Goal: Task Accomplishment & Management: Use online tool/utility

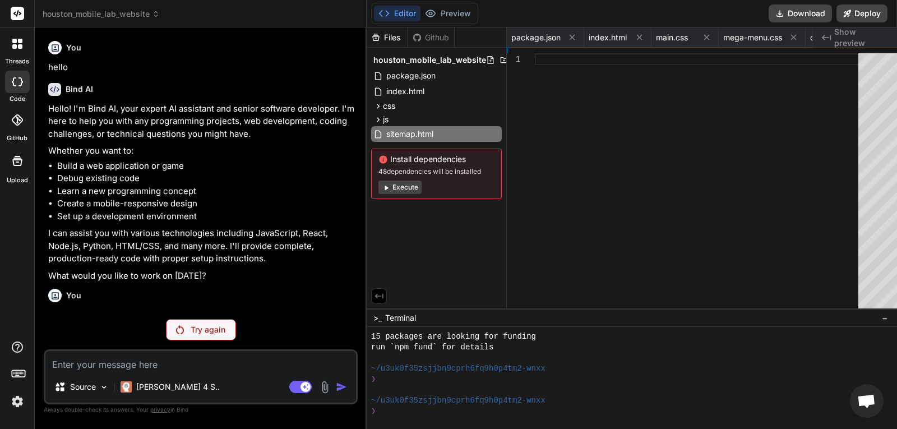
scroll to position [277, 0]
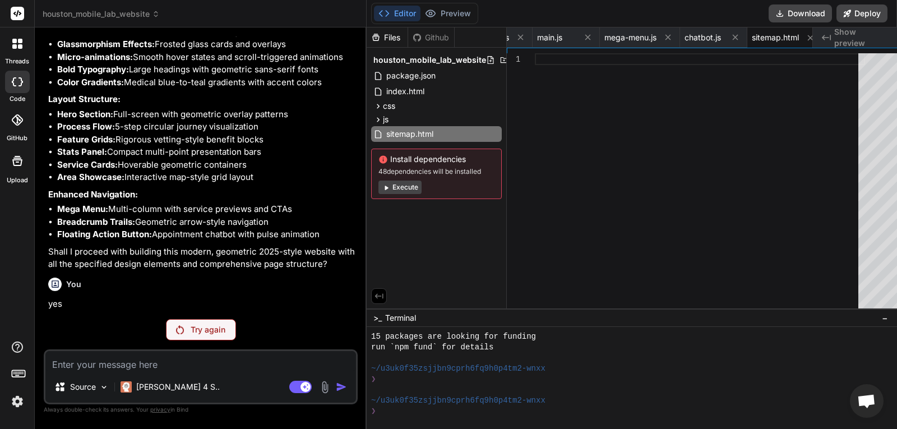
click at [181, 341] on div "You hello Bind AI Hello! I'm Bind AI, your expert AI assistant and senior softw…" at bounding box center [201, 232] width 314 height 392
click at [186, 336] on div "Try again" at bounding box center [201, 329] width 70 height 21
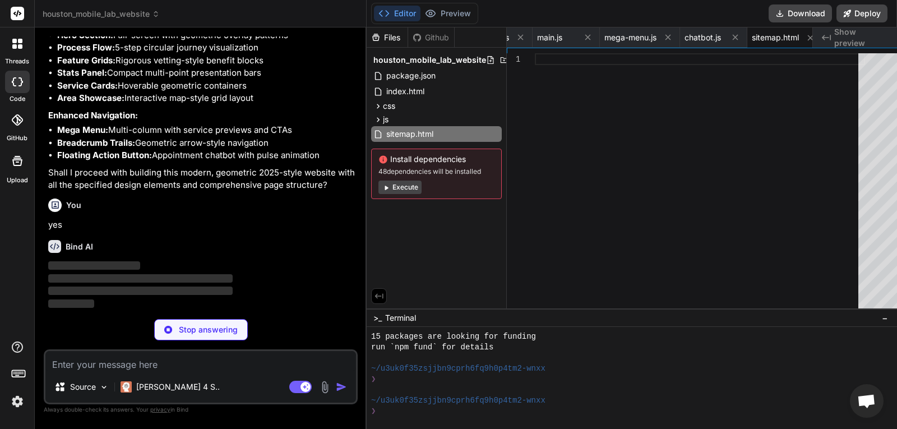
scroll to position [4129, 0]
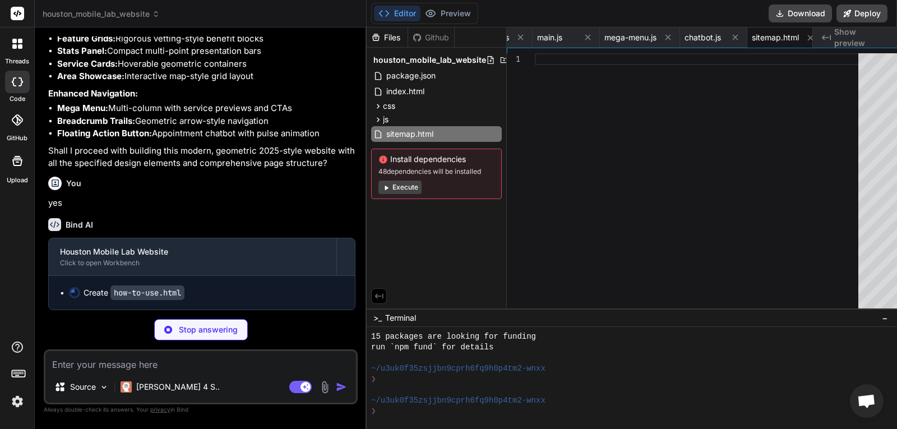
click at [383, 181] on button "Execute" at bounding box center [399, 187] width 43 height 13
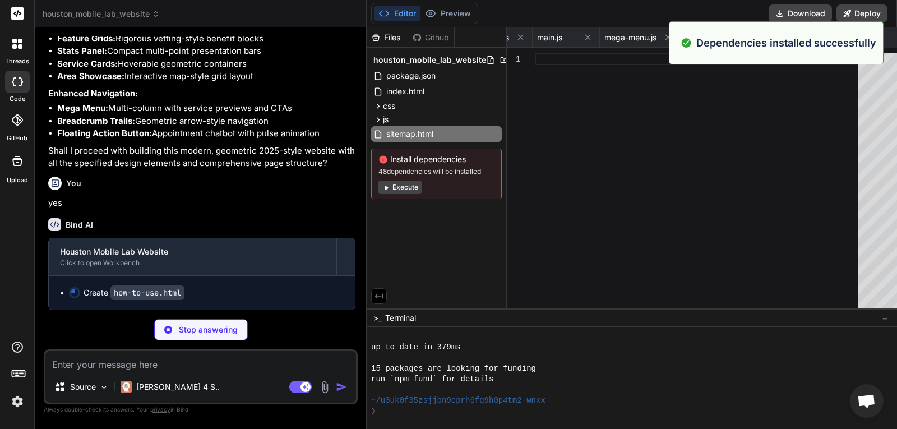
scroll to position [437, 0]
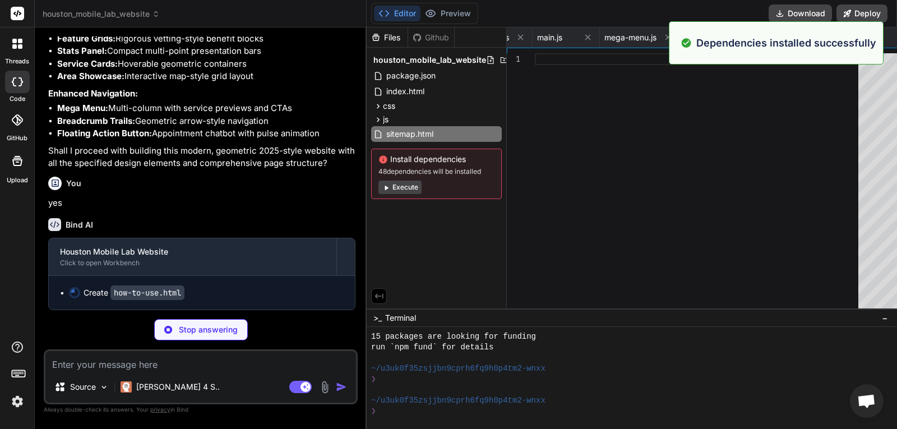
click at [246, 170] on p "Shall I proceed with building this modern, geometric 2025-style website with al…" at bounding box center [201, 157] width 307 height 25
click at [193, 170] on div "🔹 Project: Houston Mobile Lab Website 🔧 Tech Stack: Pure HTML5, CSS3, Vanilla J…" at bounding box center [201, 0] width 307 height 340
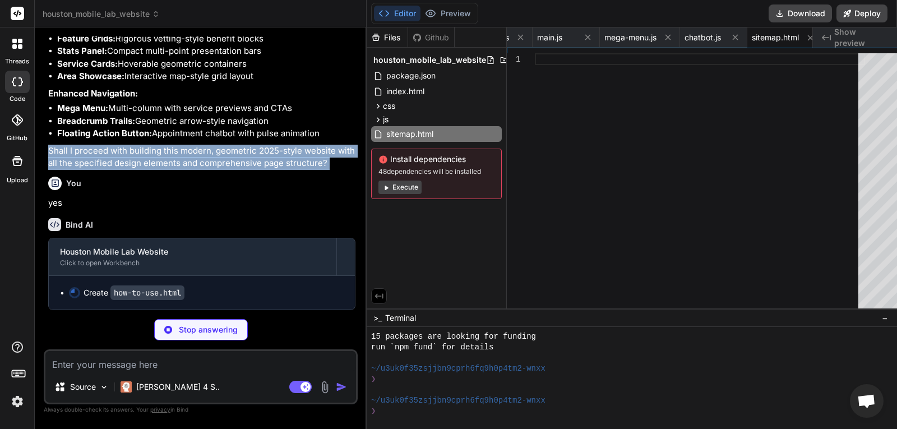
drag, startPoint x: 193, startPoint y: 209, endPoint x: 198, endPoint y: 229, distance: 21.5
click at [198, 170] on div "🔹 Project: Houston Mobile Lab Website 🔧 Tech Stack: Pure HTML5, CSS3, Vanilla J…" at bounding box center [201, 0] width 307 height 340
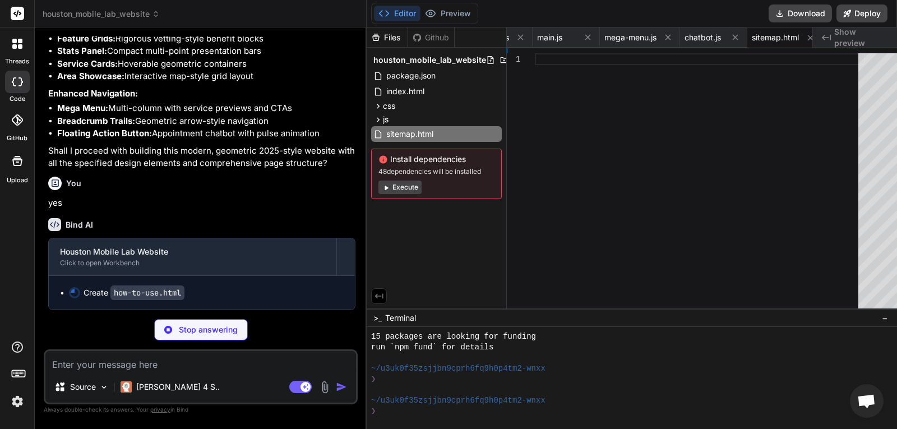
click at [108, 362] on textarea at bounding box center [200, 361] width 311 height 20
type textarea "x"
type textarea "y"
type textarea "x"
type textarea "ye"
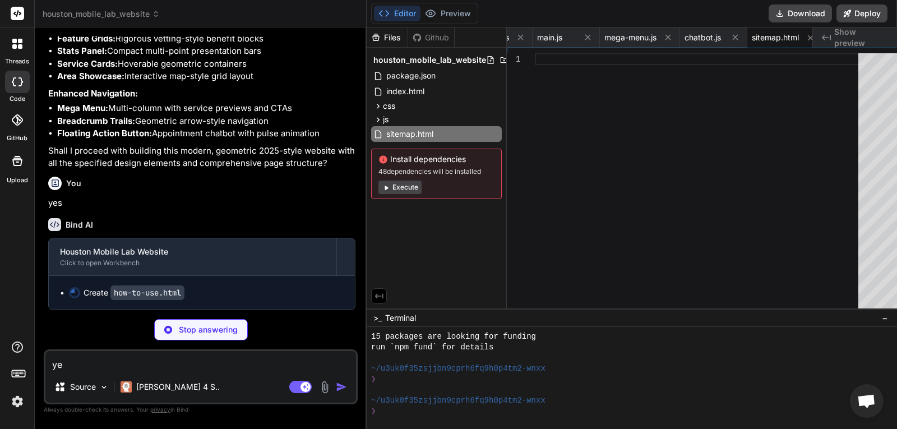
type textarea "x"
type textarea "yes"
type textarea "x"
type textarea "yesp"
type textarea "x"
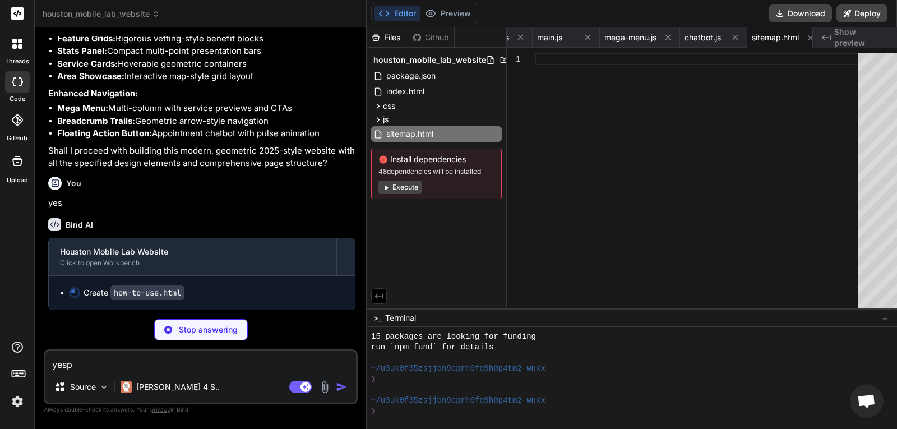
type textarea "yesp p"
type textarea "x"
type textarea "yesp"
type textarea "x"
type textarea "yesp"
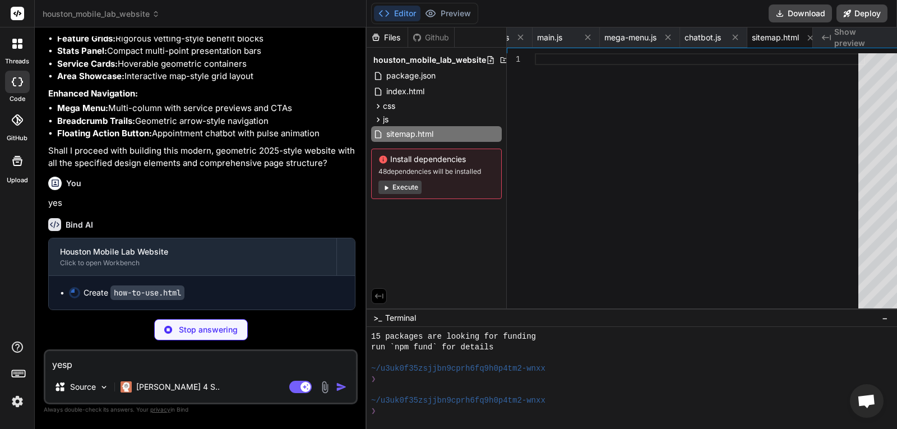
type textarea "x"
type textarea "yes"
type textarea "x"
type textarea "yes"
type textarea "x"
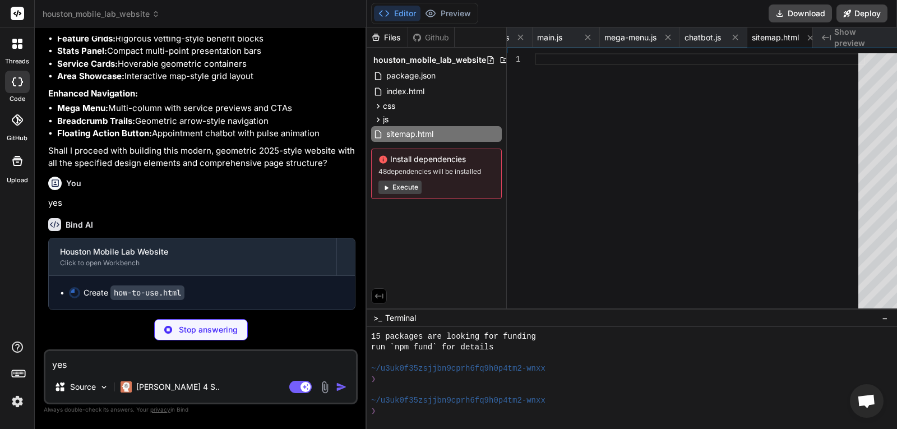
type textarea "yes p"
type textarea "x"
type textarea "yes pr"
type textarea "x"
type textarea "yes pro"
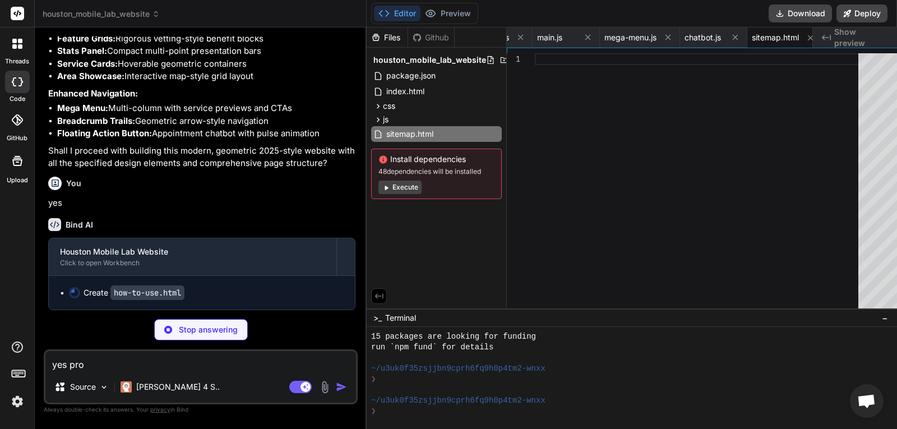
type textarea "x"
type textarea "yes proc"
type textarea "x"
type textarea "yes proce"
type textarea "x"
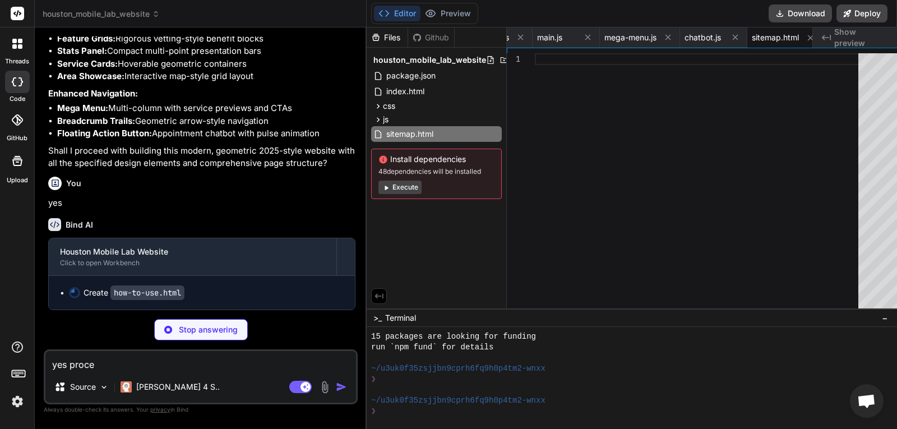
type textarea "yes procee"
type textarea "x"
type textarea "yes proceed"
type textarea "x"
type textarea "yes proceed"
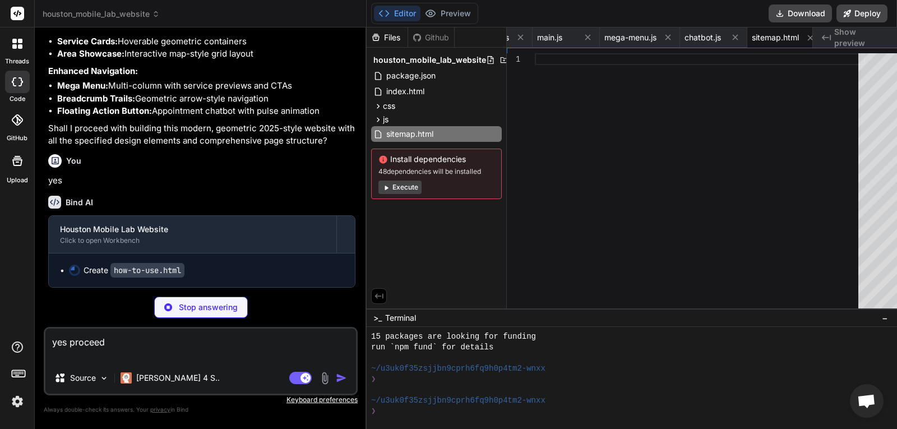
scroll to position [4229, 0]
type textarea "x"
type textarea "</body> </html>"
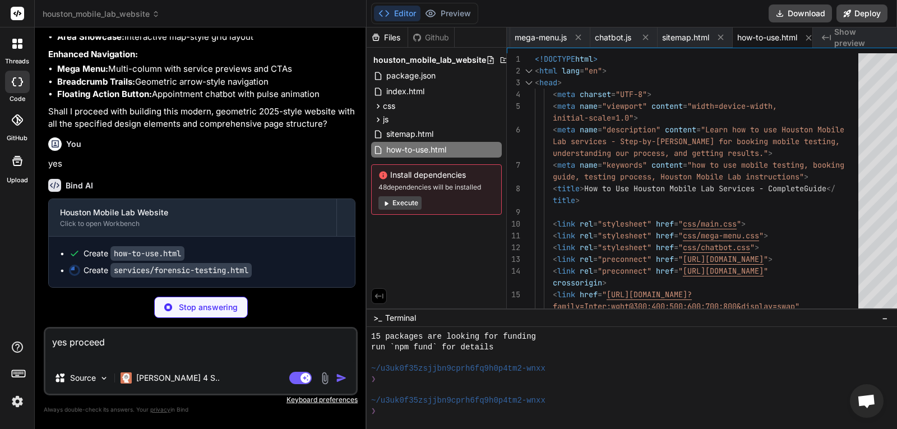
scroll to position [4246, 0]
type textarea "x"
type textarea "yes proceed"
click at [376, 7] on button "Editor" at bounding box center [397, 14] width 47 height 16
type textarea "x"
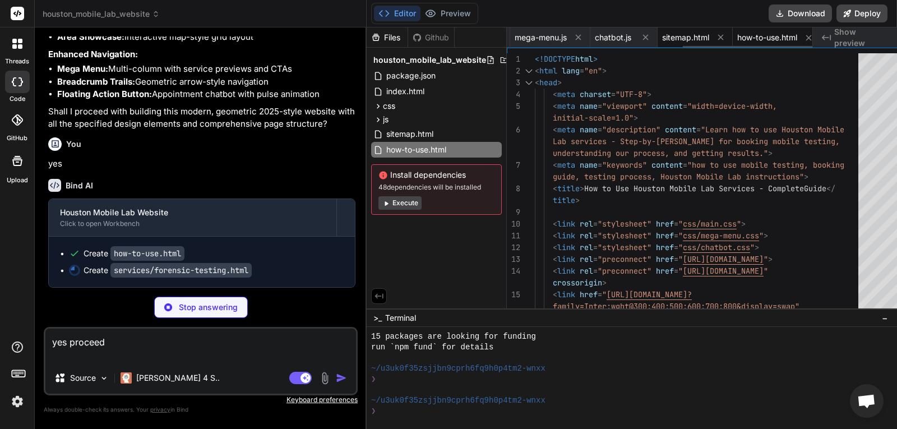
click at [674, 41] on span "sitemap.html" at bounding box center [685, 37] width 47 height 11
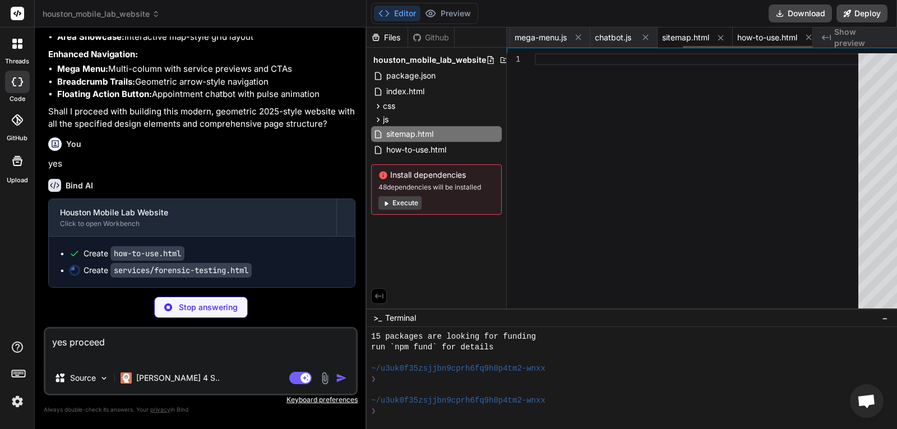
type textarea "x"
click at [743, 40] on span "how-to-use.html" at bounding box center [767, 37] width 60 height 11
type textarea "</body> </html>"
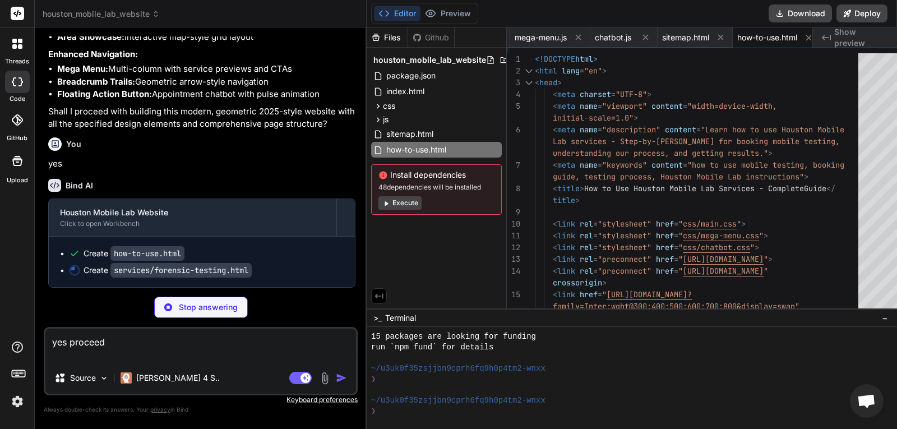
click at [849, 33] on span "Show preview" at bounding box center [861, 37] width 54 height 22
click at [826, 34] on icon "Created with Pixso." at bounding box center [826, 37] width 9 height 9
type textarea "x"
type textarea "<script src="../js/main.js"></script> <script src="../js/mega-menu.js"></script…"
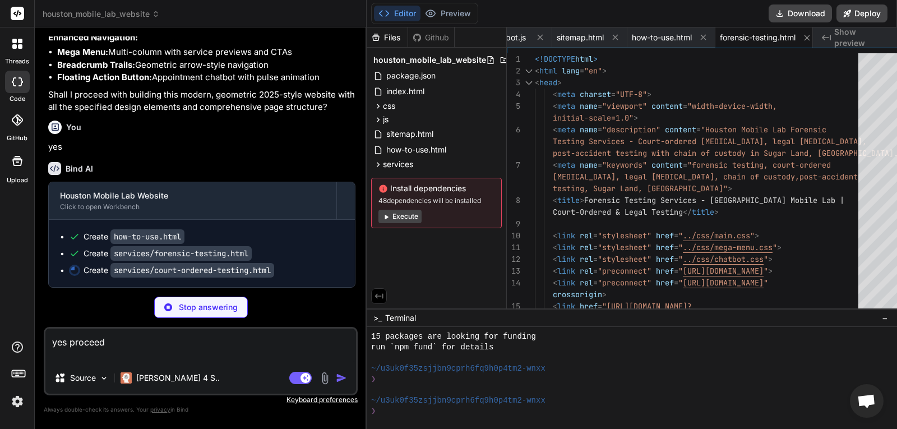
scroll to position [4263, 0]
type textarea "x"
click at [647, 35] on span "how-to-use.html" at bounding box center [662, 37] width 60 height 11
type textarea "</body> </html>"
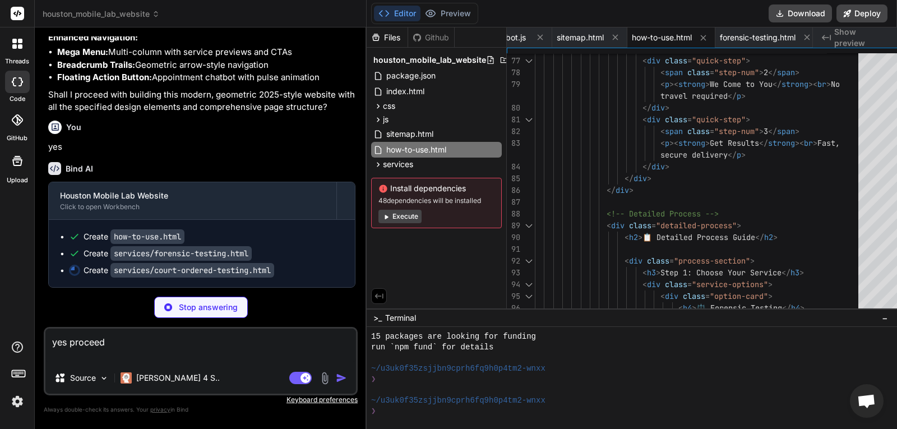
type textarea "x"
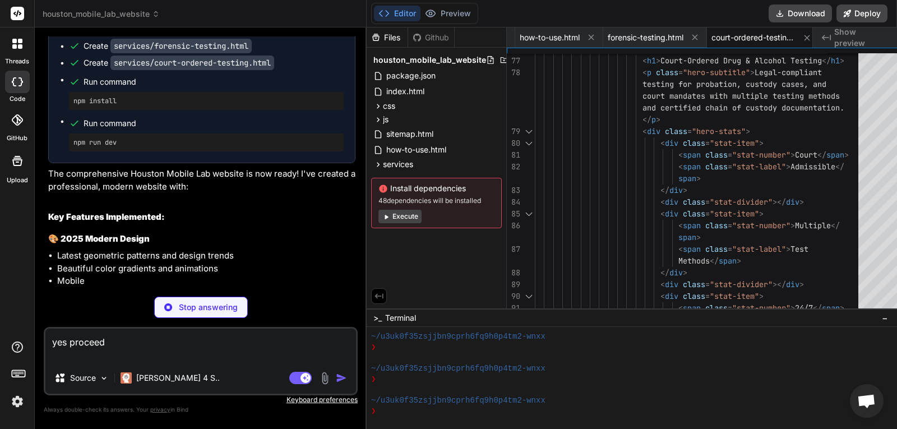
scroll to position [714, 0]
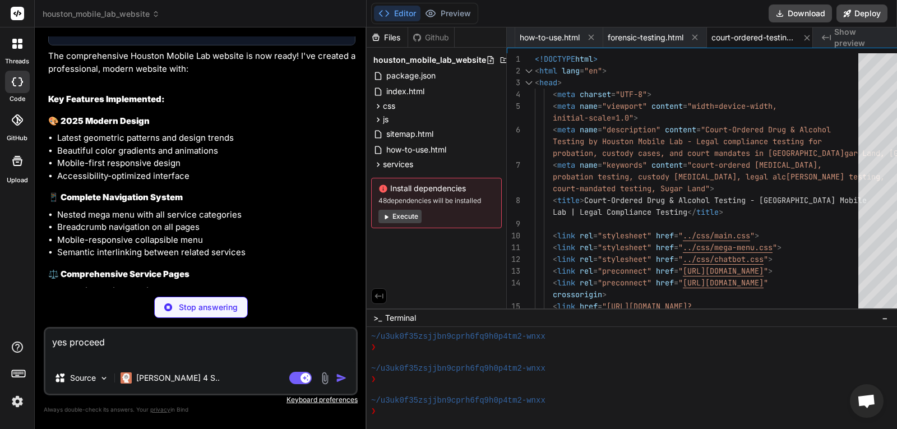
click at [896, 55] on div at bounding box center [906, 58] width 7 height 11
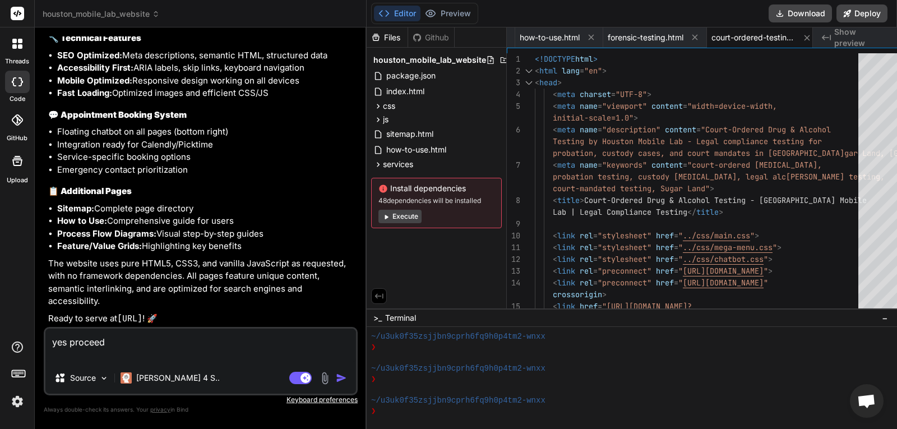
scroll to position [4900, 0]
click at [98, 348] on textarea "yes proceed" at bounding box center [200, 346] width 311 height 34
type textarea "x"
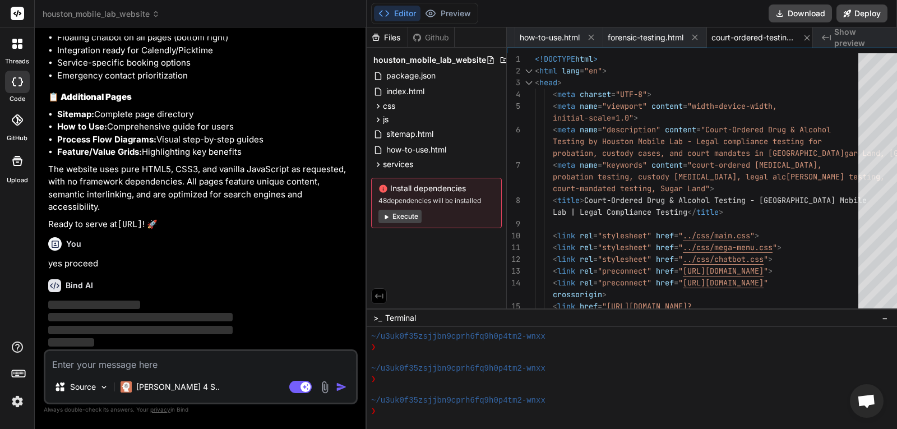
scroll to position [4994, 0]
click at [825, 35] on icon at bounding box center [826, 38] width 9 height 6
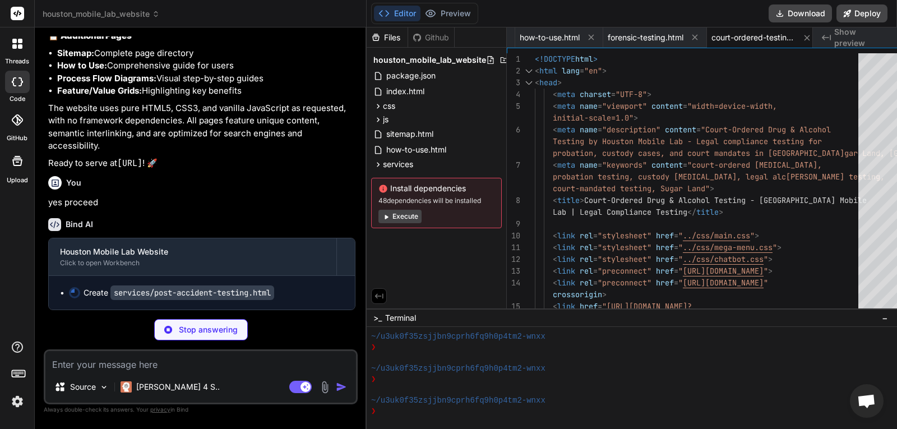
scroll to position [5055, 0]
type textarea "x"
click at [620, 35] on span "forensic-testing.html" at bounding box center [646, 37] width 76 height 11
type textarea "<script src="../js/main.js"></script> <script src="../js/mega-menu.js"></script…"
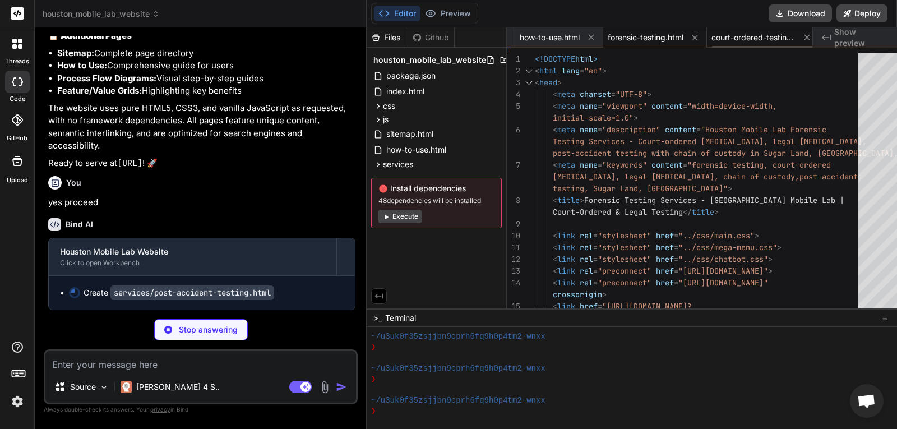
type textarea "x"
click at [737, 34] on span "court-ordered-testing.html" at bounding box center [753, 37] width 84 height 11
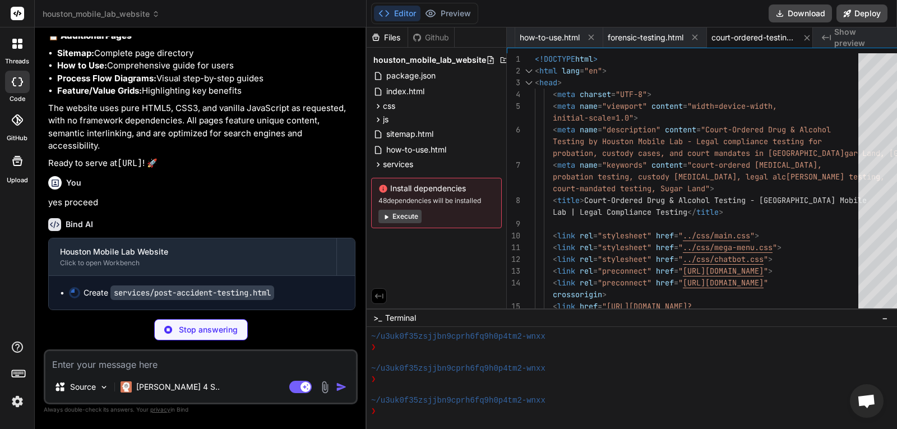
click at [821, 39] on div "Created with Pixso. Show preview" at bounding box center [855, 37] width 84 height 20
click at [866, 36] on span "Show preview" at bounding box center [861, 37] width 54 height 22
type textarea "x"
click at [524, 34] on span "how-to-use.html" at bounding box center [550, 37] width 60 height 11
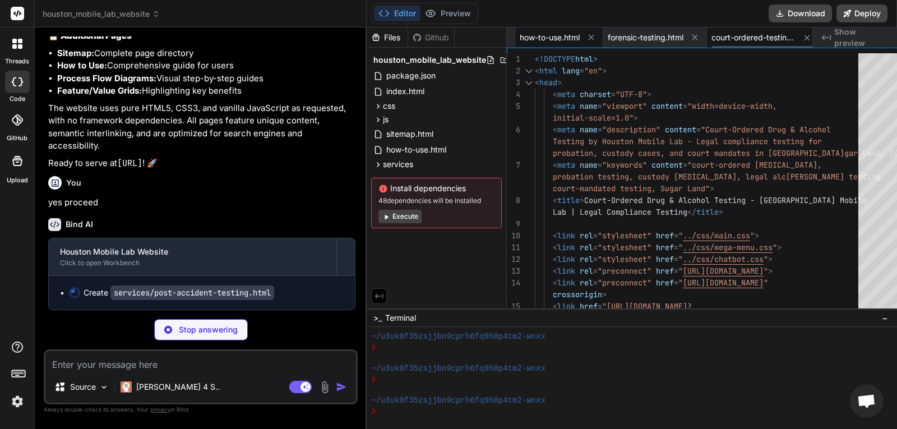
type textarea "</body> </html>"
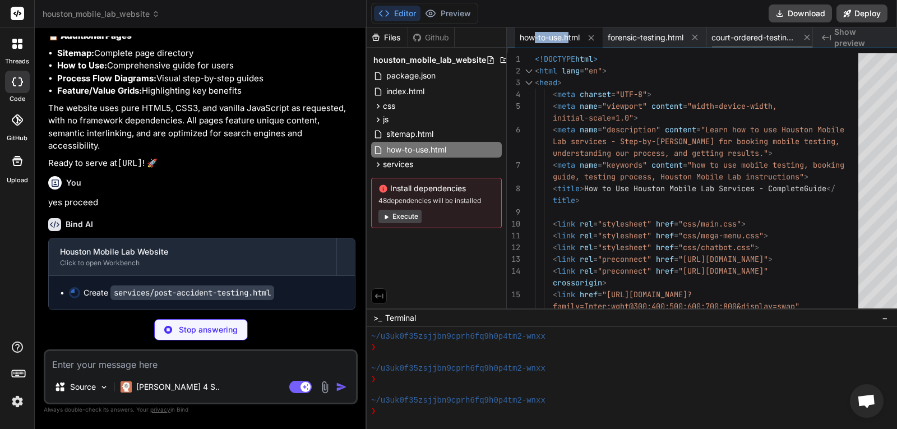
drag, startPoint x: 524, startPoint y: 34, endPoint x: 558, endPoint y: 41, distance: 35.0
click at [558, 41] on span "how-to-use.html" at bounding box center [550, 37] width 60 height 11
click at [373, 168] on icon at bounding box center [378, 165] width 10 height 10
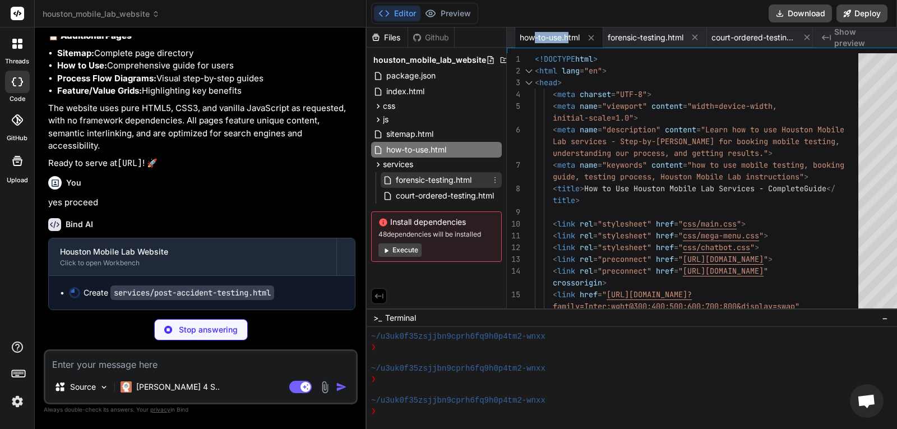
type textarea "x"
click at [420, 177] on span "forensic-testing.html" at bounding box center [434, 179] width 78 height 13
type textarea "<script src="../js/main.js"></script> <script src="../js/mega-menu.js"></script…"
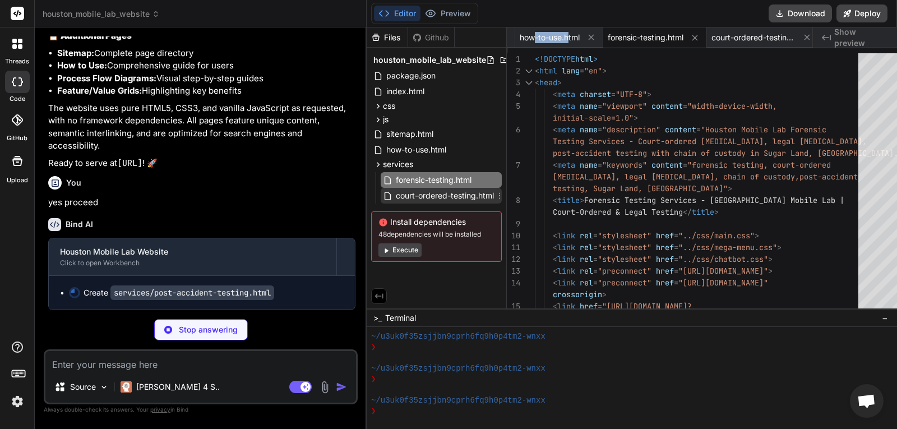
type textarea "x"
click at [415, 194] on span "court-ordered-testing.html" at bounding box center [445, 195] width 100 height 13
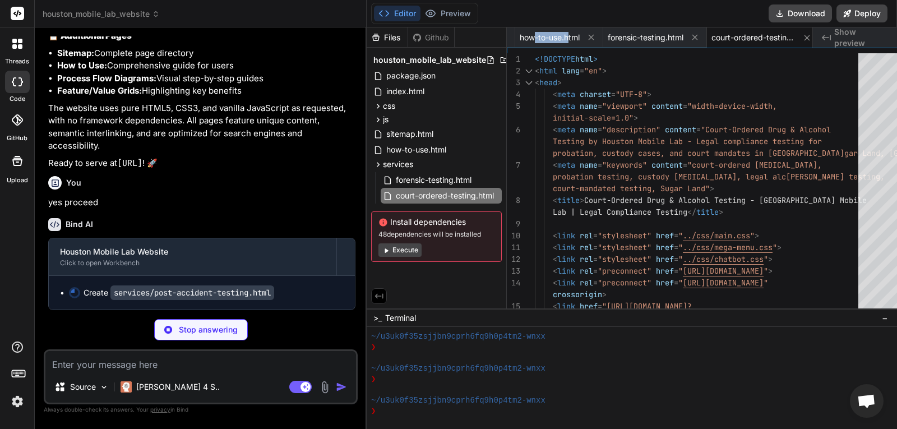
type textarea "x"
type textarea "</style> </body> </html>"
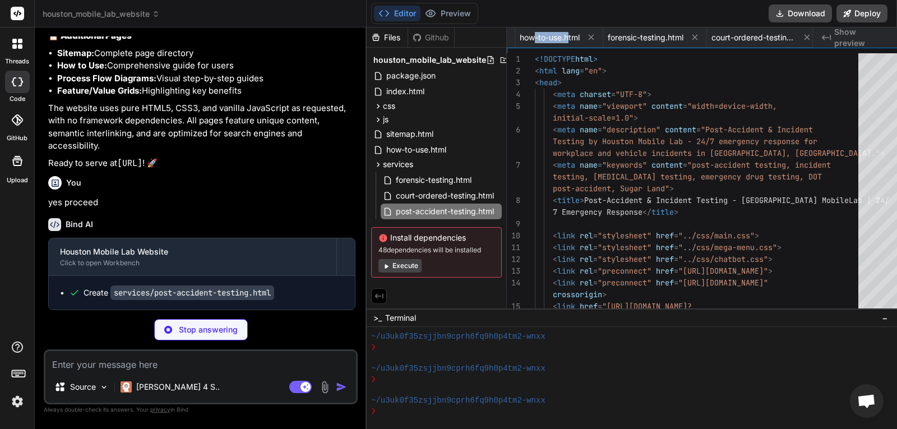
scroll to position [0, 764]
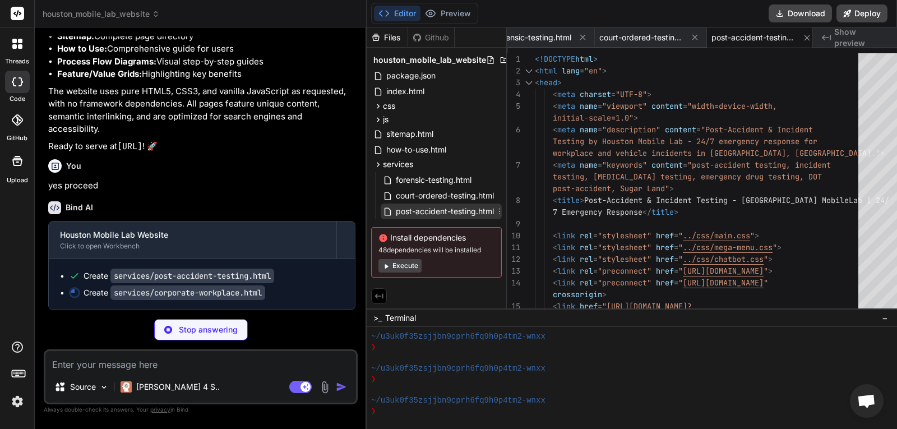
click at [464, 211] on span "post-accident-testing.html" at bounding box center [445, 211] width 100 height 13
type textarea "x"
type textarea "<script src="../js/mega-menu.js"></script> <script src="../js/chatbot.js"></scr…"
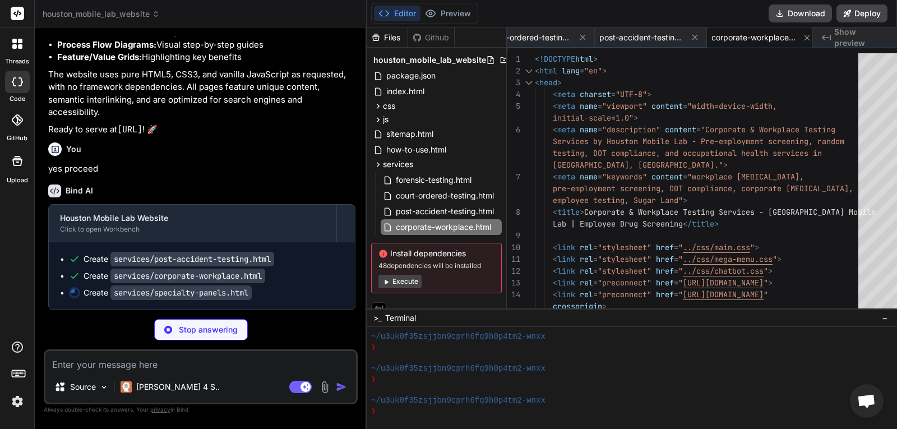
scroll to position [5089, 0]
drag, startPoint x: 403, startPoint y: 178, endPoint x: 778, endPoint y: 383, distance: 427.3
click at [778, 383] on div "❯" at bounding box center [632, 379] width 523 height 11
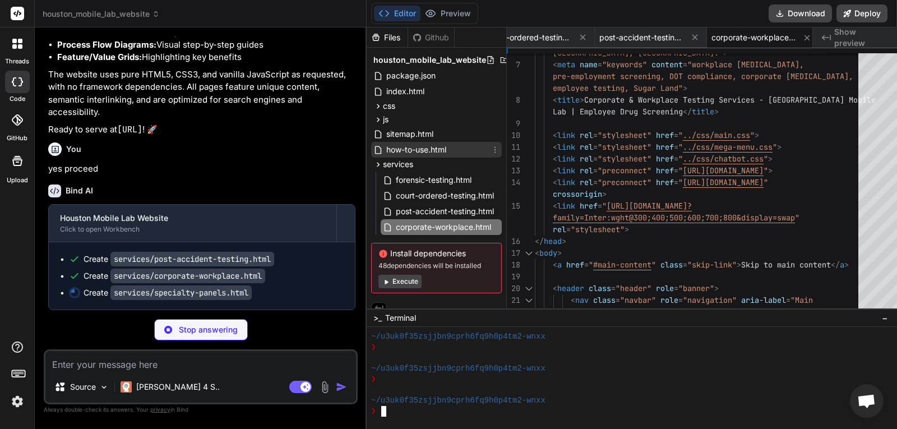
type textarea "x"
click at [397, 150] on span "how-to-use.html" at bounding box center [416, 149] width 62 height 13
type textarea "</body> </html>"
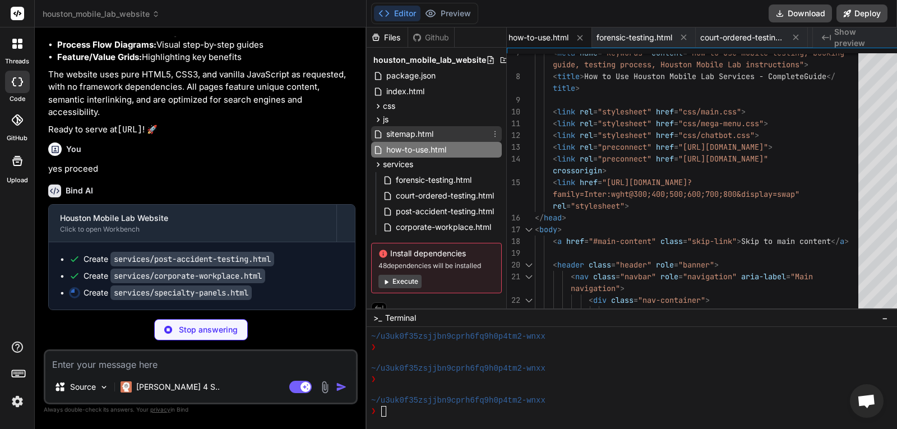
type textarea "x"
click at [408, 136] on span "sitemap.html" at bounding box center [409, 133] width 49 height 13
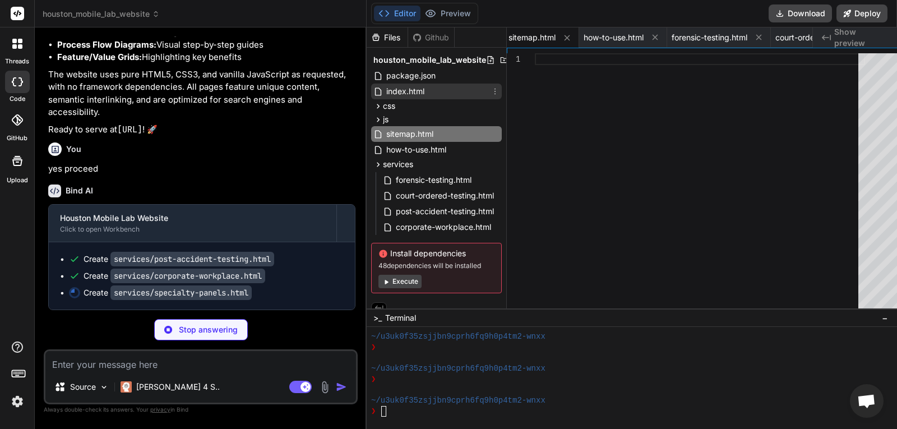
type textarea "x"
click at [394, 90] on span "index.html" at bounding box center [405, 91] width 40 height 13
type textarea "<script src="js/chatbot.js"></script> </body> </html>"
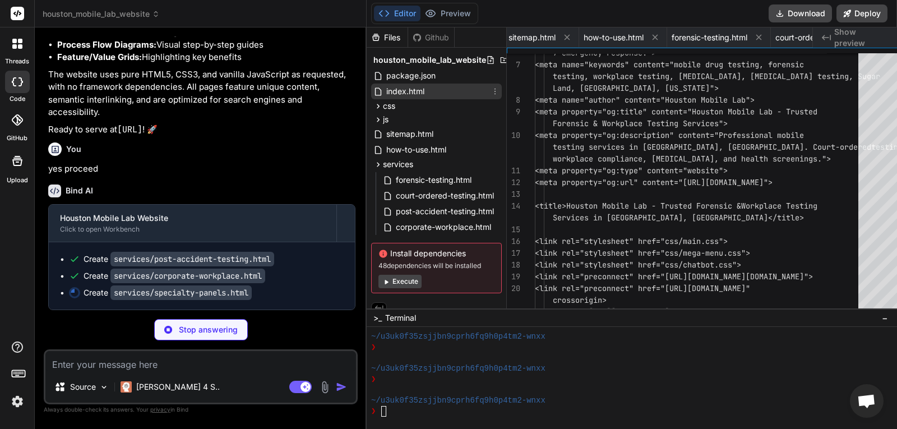
scroll to position [0, 77]
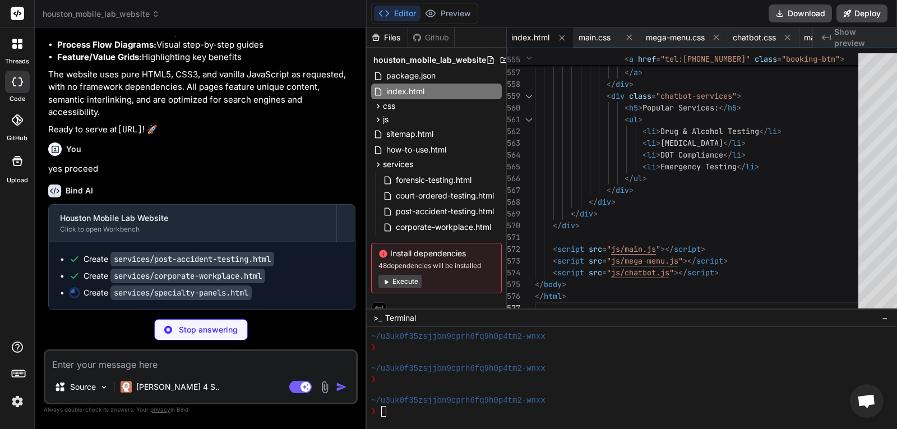
click at [896, 314] on div at bounding box center [906, 308] width 7 height 11
click at [845, 39] on span "Show preview" at bounding box center [861, 37] width 54 height 22
type textarea "x"
type textarea "</body> </html>"
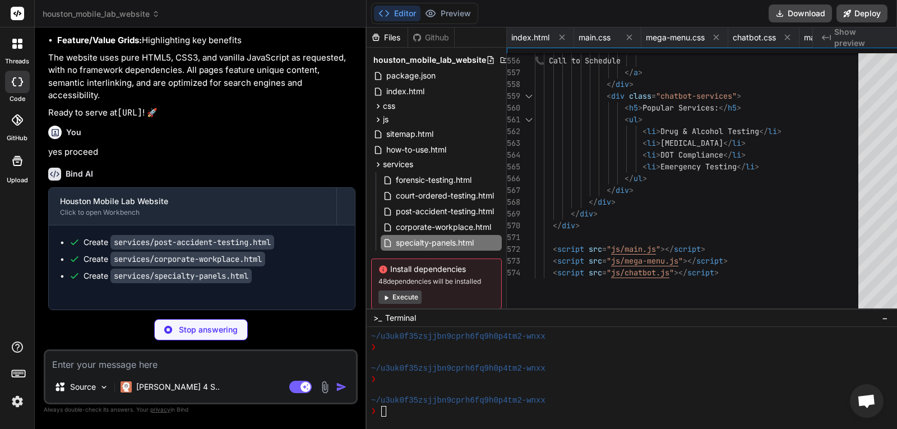
type textarea "x"
type textarea "</style> </body> </html>"
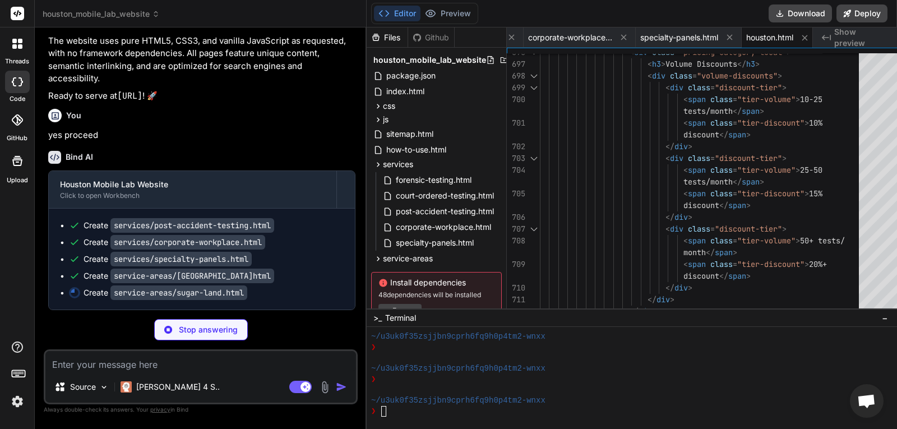
scroll to position [5123, 0]
type textarea "x"
type textarea "position: static; transform: none; display: inline-block; margin-top: 0.5rem; }…"
type textarea "x"
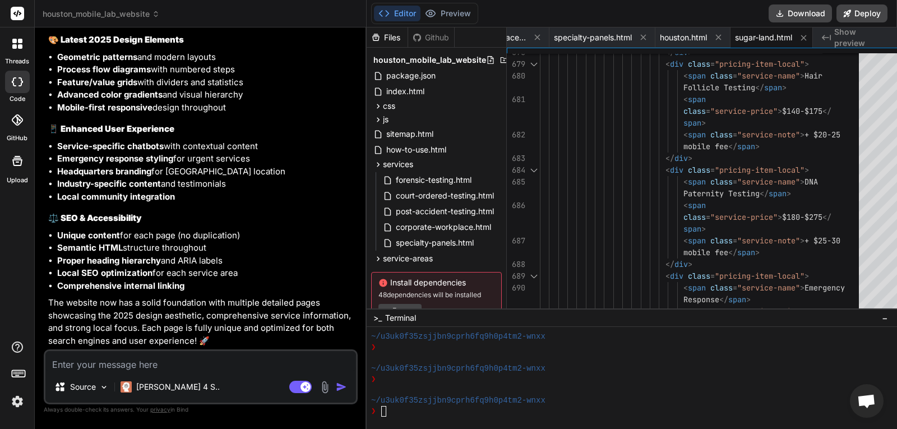
scroll to position [5982, 0]
click at [197, 369] on textarea at bounding box center [200, 361] width 311 height 20
type textarea "N"
type textarea "x"
type textarea "Ne"
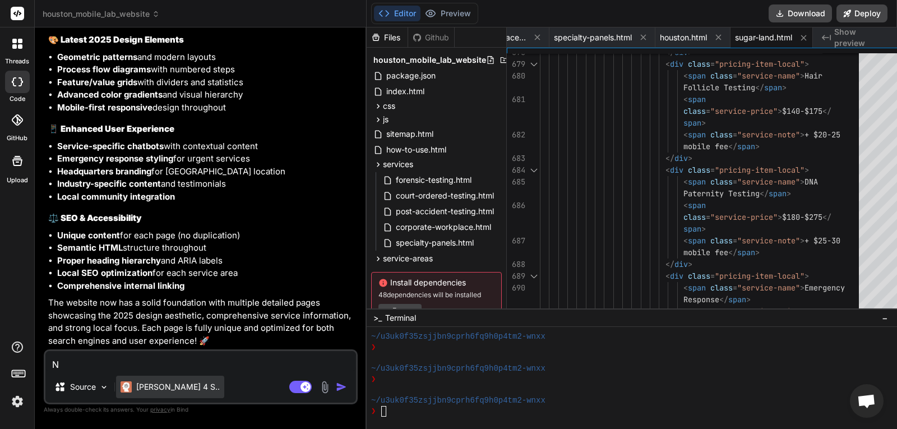
type textarea "x"
type textarea "Nex"
type textarea "x"
type textarea "Next"
type textarea "x"
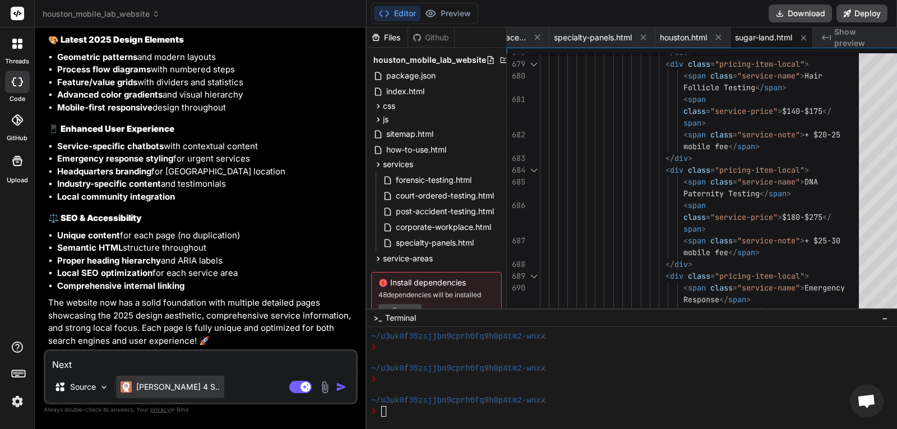
type textarea "Next"
type textarea "x"
type textarea "Next i"
type textarea "x"
type textarea "Next is"
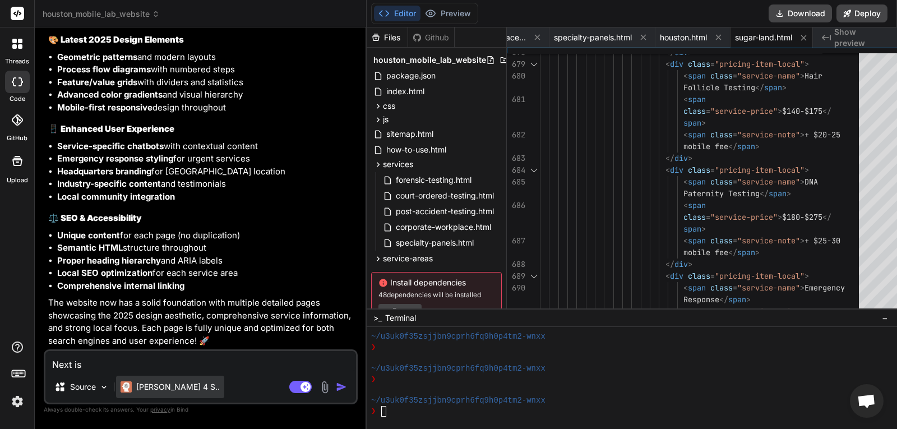
type textarea "x"
type textarea "Next is"
type textarea "x"
type textarea "Next is w"
type textarea "x"
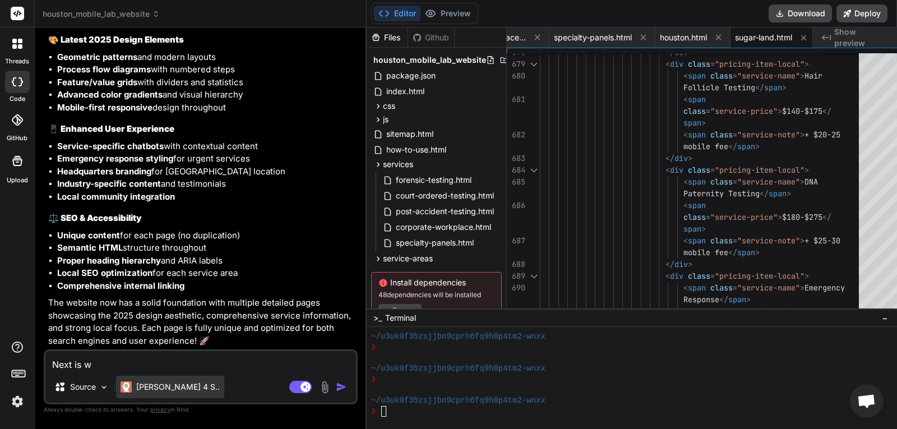
type textarea "Next is wh"
type textarea "x"
type textarea "Next is wha"
type textarea "x"
type textarea "Next is what"
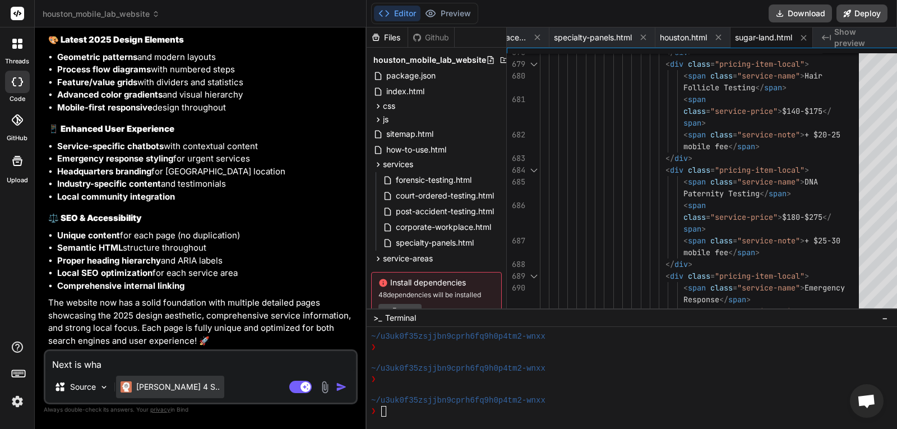
type textarea "x"
type textarea "Next is what?"
type textarea "x"
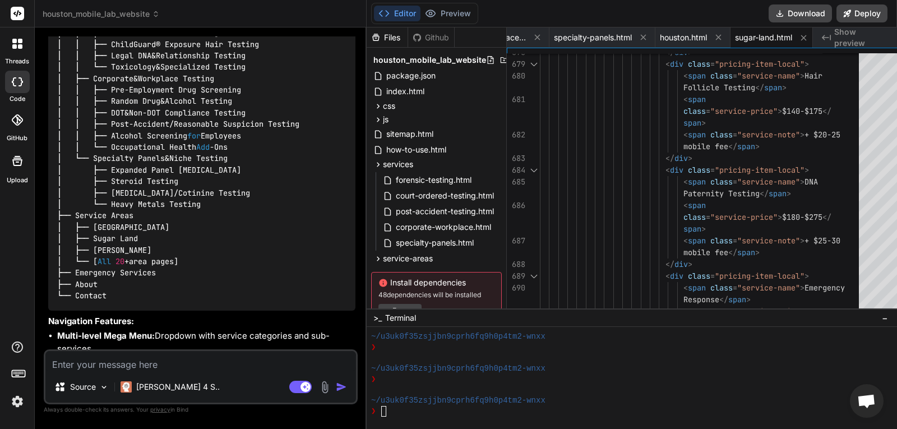
scroll to position [2903, 0]
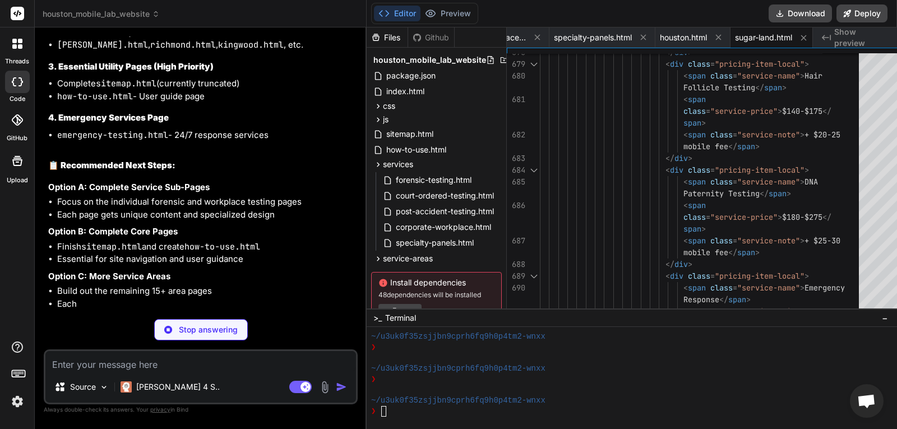
scroll to position [6605, 0]
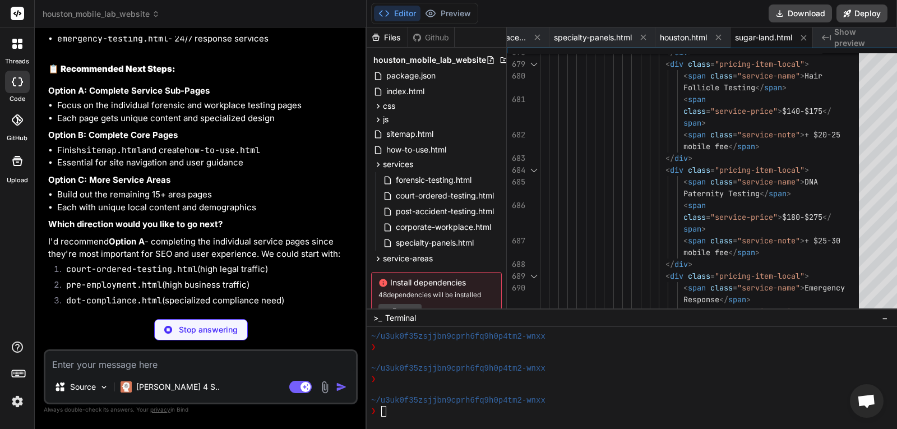
click at [59, 96] on strong "Option A: Complete Service Sub-Pages" at bounding box center [128, 90] width 161 height 11
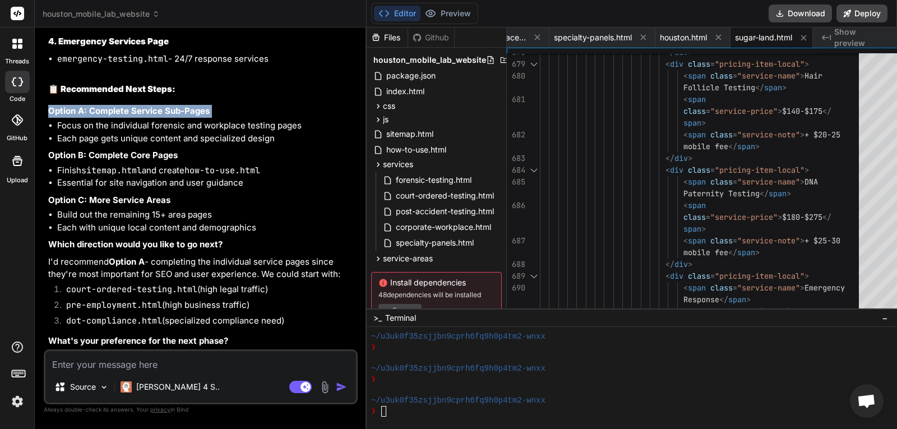
type textarea "x"
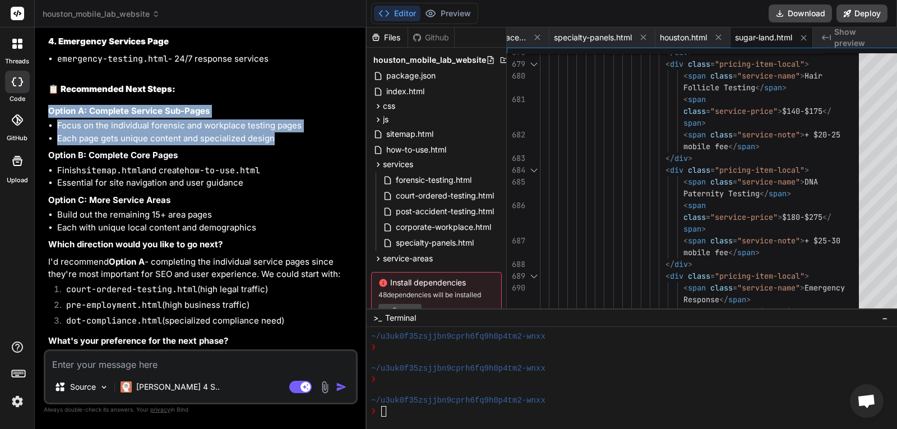
drag, startPoint x: 59, startPoint y: 200, endPoint x: 301, endPoint y: 223, distance: 242.7
click at [301, 223] on div "Looking at our comprehensive Houston Mobile Lab website, here's what we should …" at bounding box center [201, 25] width 307 height 644
copy div "Option A: Complete Service Sub-Pages Focus on the individual forensic and workp…"
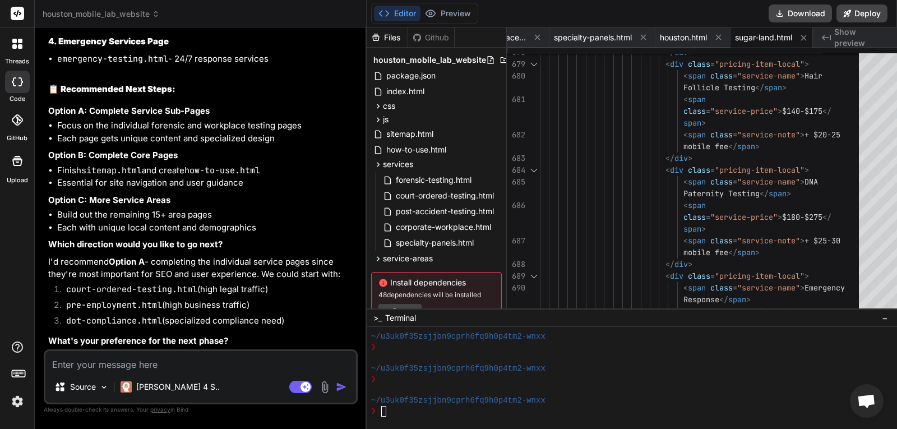
click at [135, 366] on textarea at bounding box center [200, 361] width 311 height 20
paste textarea "Option A: Complete Service Sub-Pages Focus on the individual forensic and workp…"
type textarea "Option A: Complete Service Sub-Pages Focus on the individual forensic and workp…"
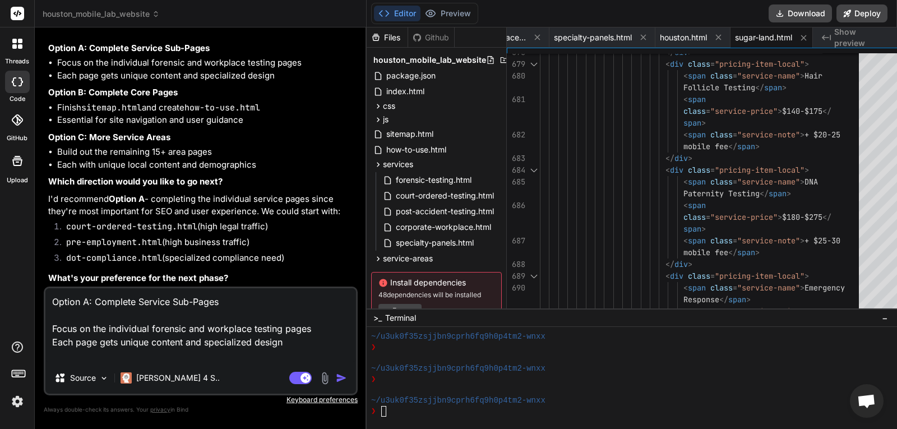
type textarea "x"
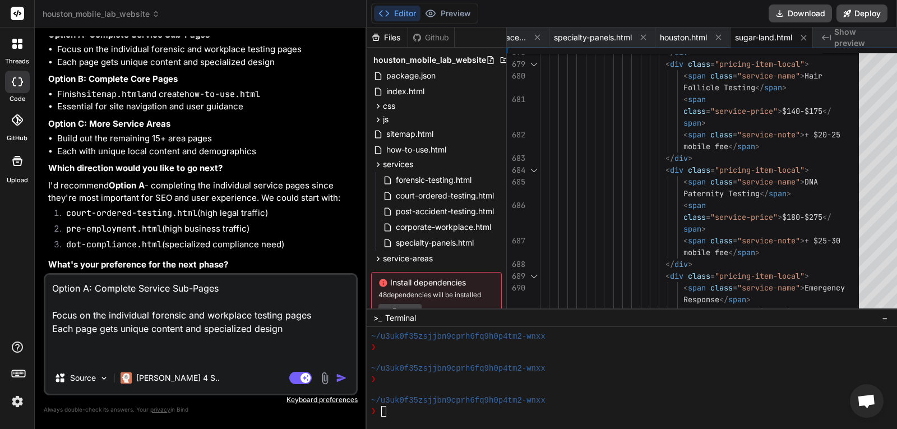
type textarea "Option A: Complete Service Sub-Pages Focus on the individual forensic and workp…"
type textarea "x"
type textarea "Option A: Complete Service Sub-Pages Focus on the individual forensic and workp…"
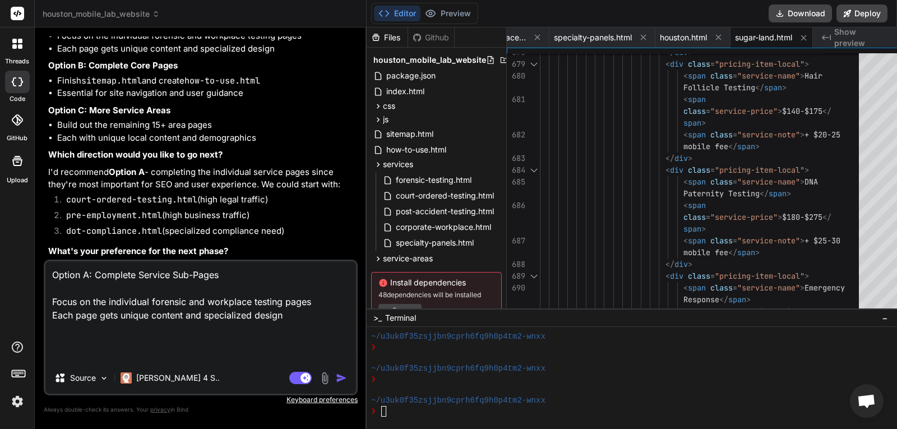
type textarea "x"
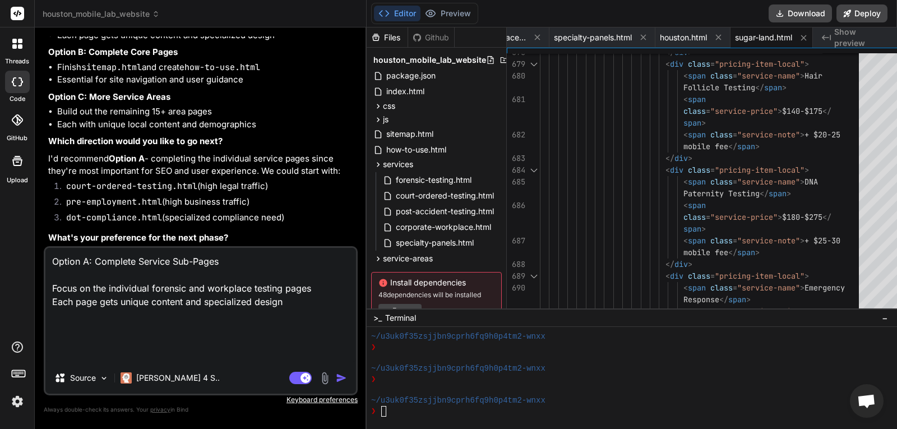
type textarea "Option A: Complete Service Sub-Pages Focus on the individual forensic and workp…"
type textarea "x"
type textarea "Option A: Complete Service Sub-Pages Focus on the individual forensic and workp…"
type textarea "x"
type textarea "Option A: Complete Service Sub-Pages Focus on the individual forensic and workp…"
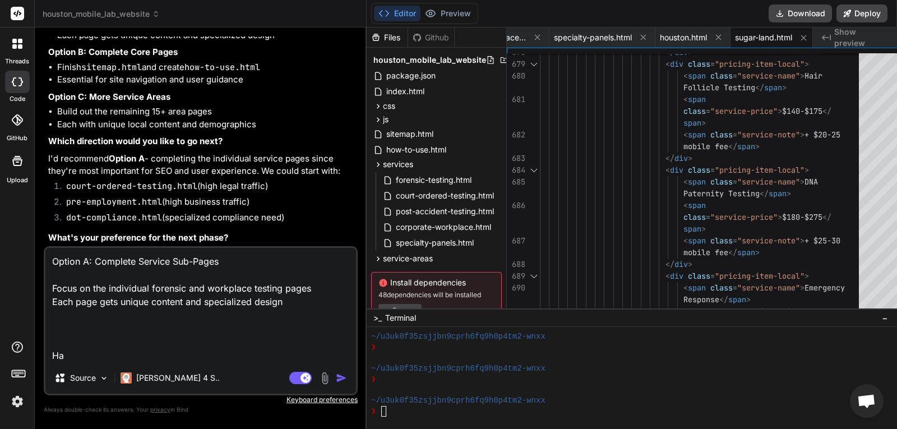
type textarea "x"
type textarea "Option A: Complete Service Sub-Pages Focus on the individual forensic and workp…"
type textarea "x"
type textarea "Option A: Complete Service Sub-Pages Focus on the individual forensic and workp…"
type textarea "x"
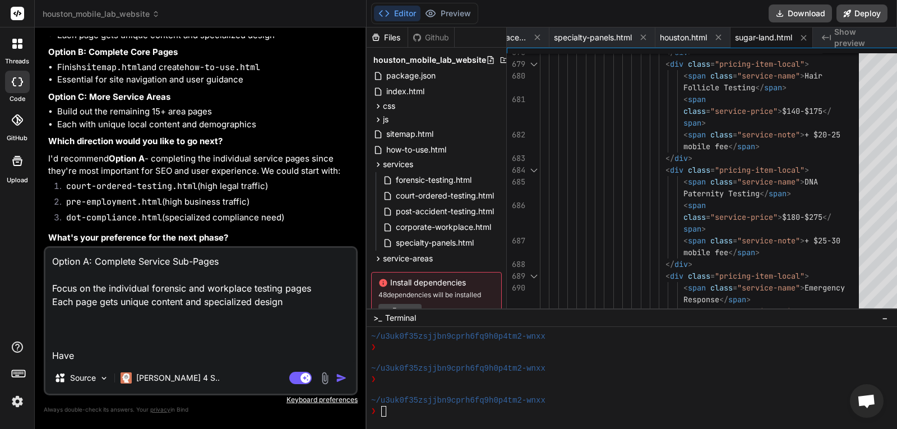
type textarea "Option A: Complete Service Sub-Pages Focus on the individual forensic and workp…"
type textarea "x"
type textarea "Option A: Complete Service Sub-Pages Focus on the individual forensic and workp…"
type textarea "x"
type textarea "Option A: Complete Service Sub-Pages Focus on the individual forensic and workp…"
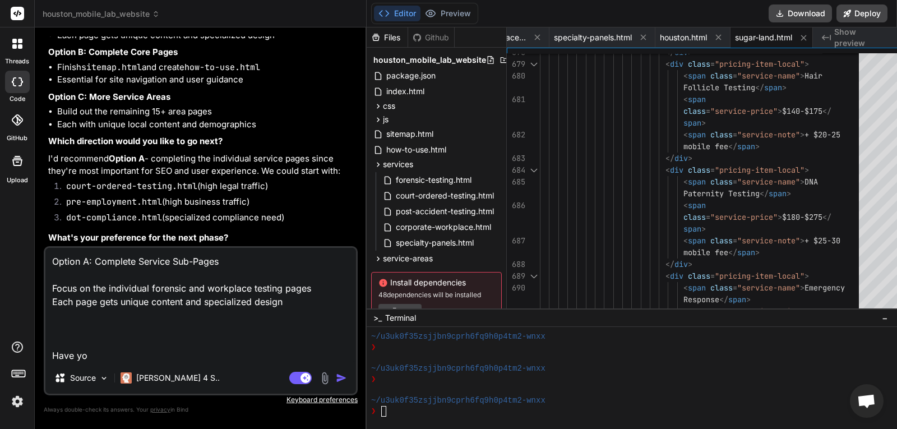
type textarea "x"
type textarea "Option A: Complete Service Sub-Pages Focus on the individual forensic and workp…"
type textarea "x"
type textarea "Option A: Complete Service Sub-Pages Focus on the individual forensic and workp…"
type textarea "x"
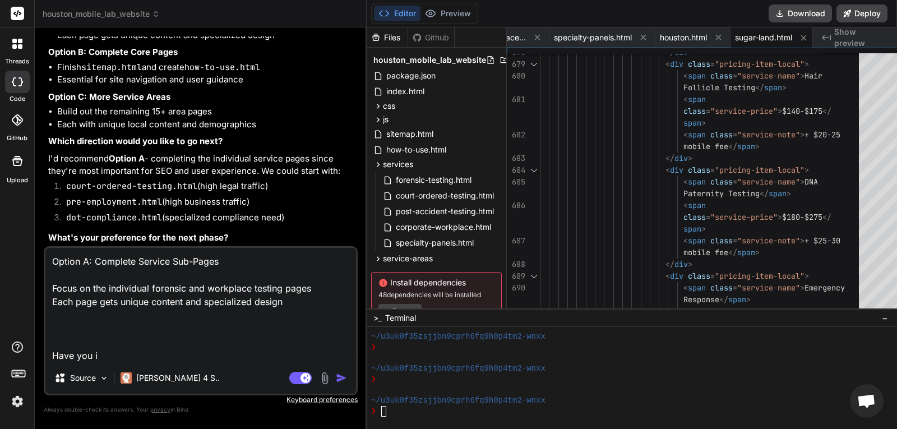
type textarea "Option A: Complete Service Sub-Pages Focus on the individual forensic and workp…"
type textarea "x"
type textarea "Option A: Complete Service Sub-Pages Focus on the individual forensic and workp…"
type textarea "x"
type textarea "Option A: Complete Service Sub-Pages Focus on the individual forensic and workp…"
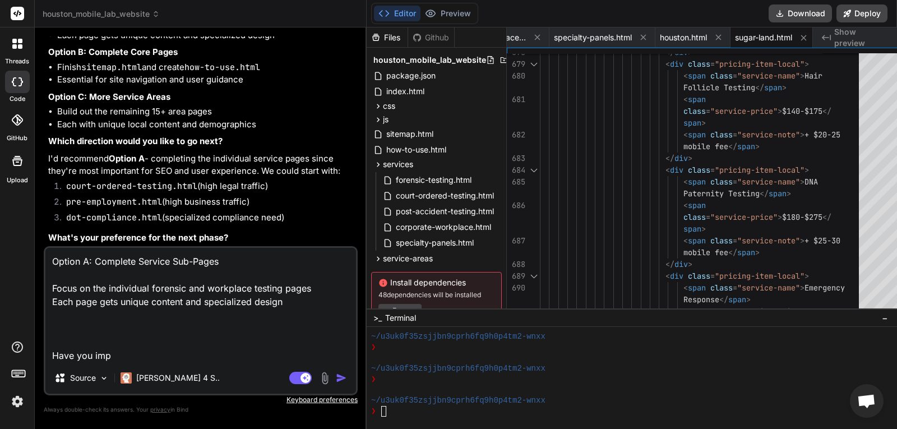
type textarea "x"
type textarea "Option A: Complete Service Sub-Pages Focus on the individual forensic and workp…"
type textarea "x"
type textarea "Option A: Complete Service Sub-Pages Focus on the individual forensic and workp…"
type textarea "x"
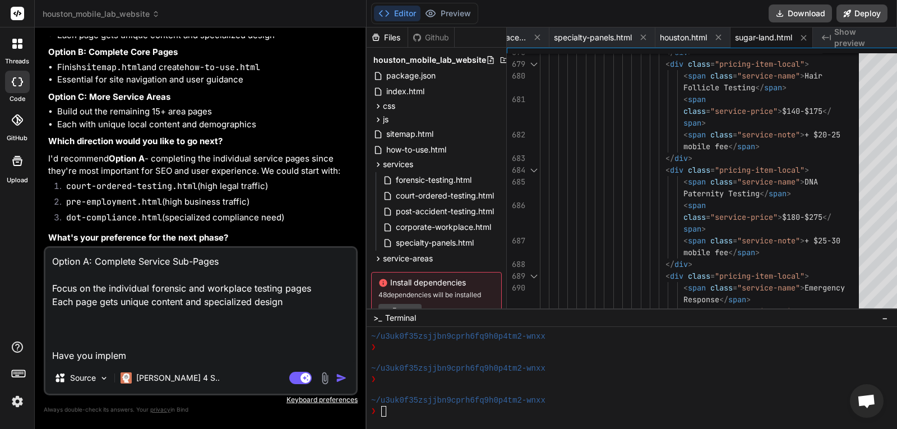
type textarea "Option A: Complete Service Sub-Pages Focus on the individual forensic and workp…"
type textarea "x"
type textarea "Option A: Complete Service Sub-Pages Focus on the individual forensic and workp…"
type textarea "x"
type textarea "Option A: Complete Service Sub-Pages Focus on the individual forensic and workp…"
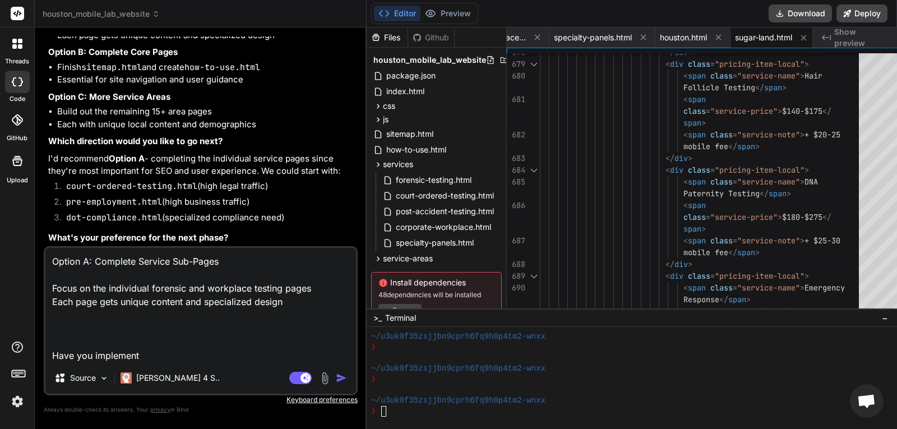
type textarea "x"
type textarea "Option A: Complete Service Sub-Pages Focus on the individual forensic and workp…"
type textarea "x"
type textarea "Option A: Complete Service Sub-Pages Focus on the individual forensic and workp…"
type textarea "x"
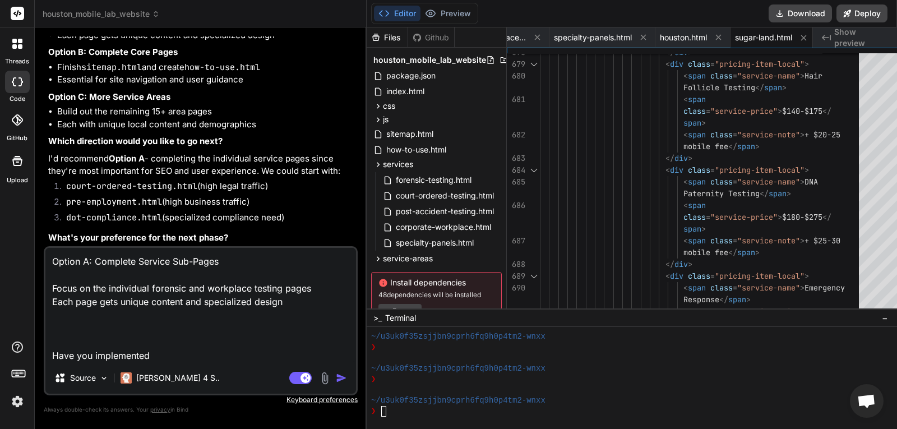
type textarea "Option A: Complete Service Sub-Pages Focus on the individual forensic and workp…"
type textarea "x"
type textarea "Option A: Complete Service Sub-Pages Focus on the individual forensic and workp…"
type textarea "x"
type textarea "Option A: Complete Service Sub-Pages Focus on the individual forensic and workp…"
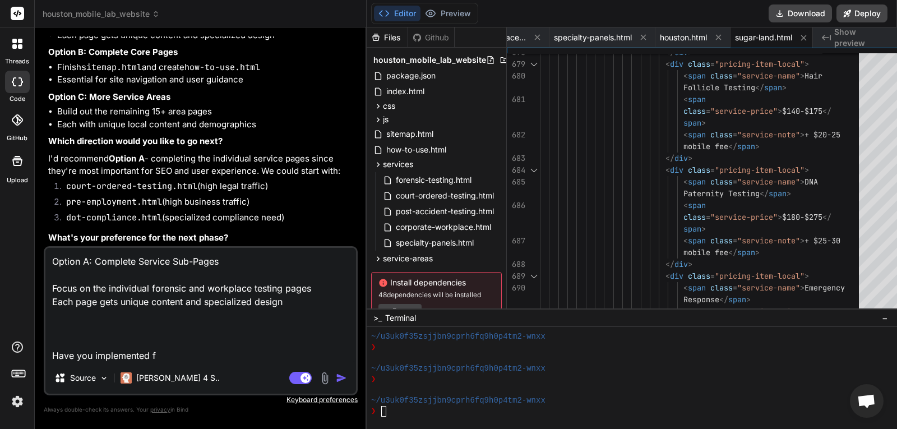
type textarea "x"
type textarea "Option A: Complete Service Sub-Pages Focus on the individual forensic and workp…"
type textarea "x"
type textarea "Option A: Complete Service Sub-Pages Focus on the individual forensic and workp…"
type textarea "x"
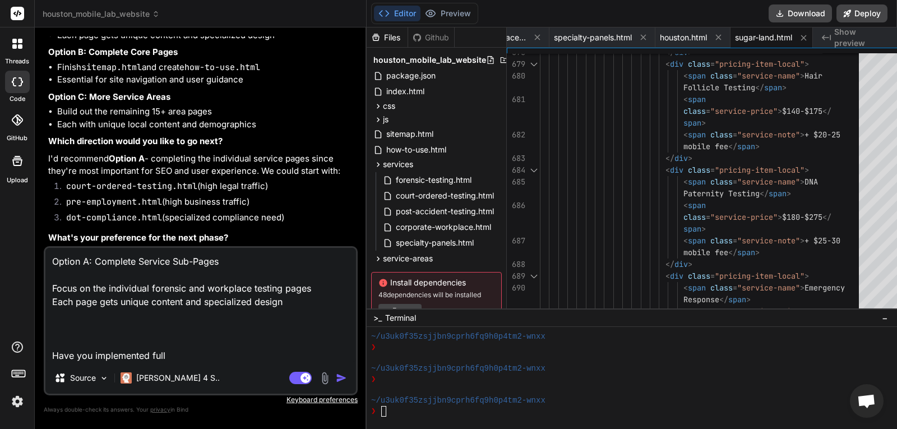
type textarea "Option A: Complete Service Sub-Pages Focus on the individual forensic and workp…"
type textarea "x"
type textarea "Option A: Complete Service Sub-Pages Focus on the individual forensic and workp…"
type textarea "x"
type textarea "Option A: Complete Service Sub-Pages Focus on the individual forensic and workp…"
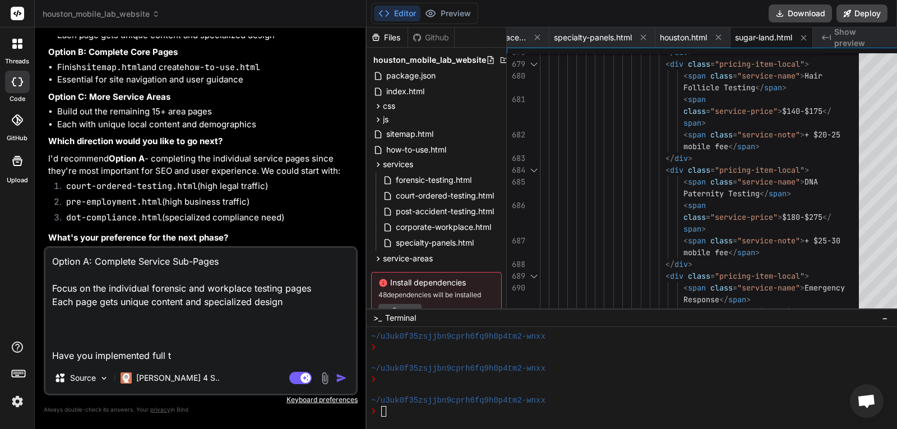
type textarea "x"
type textarea "Option A: Complete Service Sub-Pages Focus on the individual forensic and workp…"
type textarea "x"
type textarea "Option A: Complete Service Sub-Pages Focus on the individual forensic and workp…"
type textarea "x"
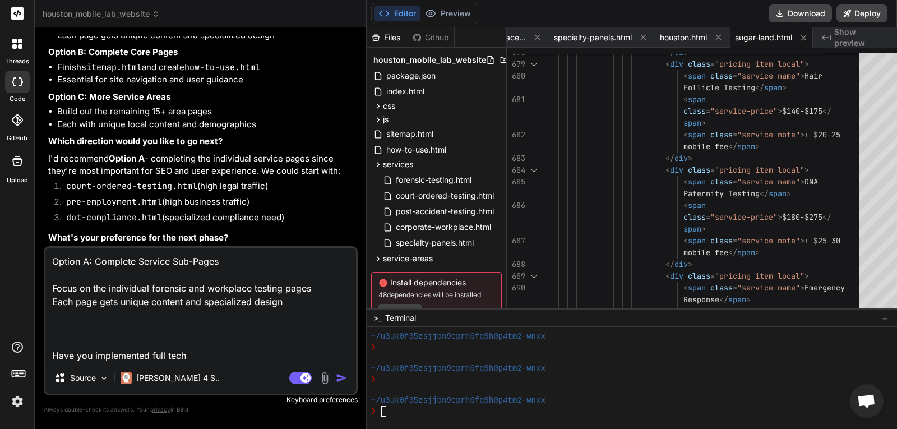
type textarea "Option A: Complete Service Sub-Pages Focus on the individual forensic and workp…"
type textarea "x"
type textarea "Option A: Complete Service Sub-Pages Focus on the individual forensic and workp…"
type textarea "x"
type textarea "Option A: Complete Service Sub-Pages Focus on the individual forensic and workp…"
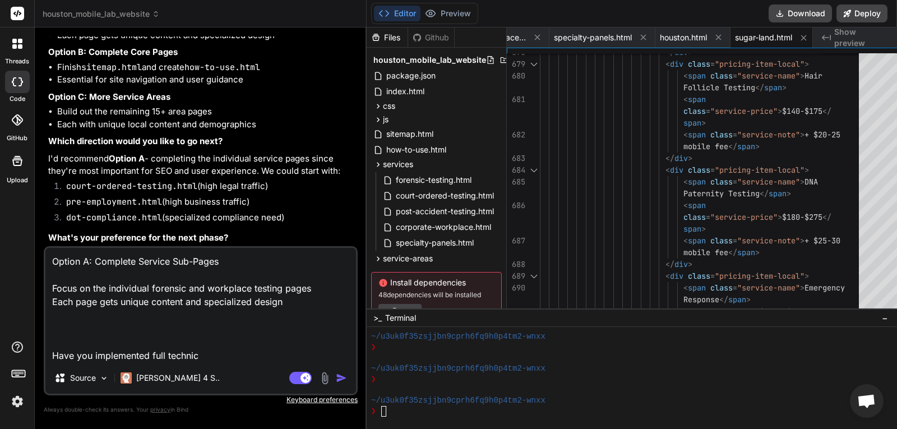
type textarea "x"
type textarea "Option A: Complete Service Sub-Pages Focus on the individual forensic and workp…"
type textarea "x"
type textarea "Option A: Complete Service Sub-Pages Focus on the individual forensic and workp…"
type textarea "x"
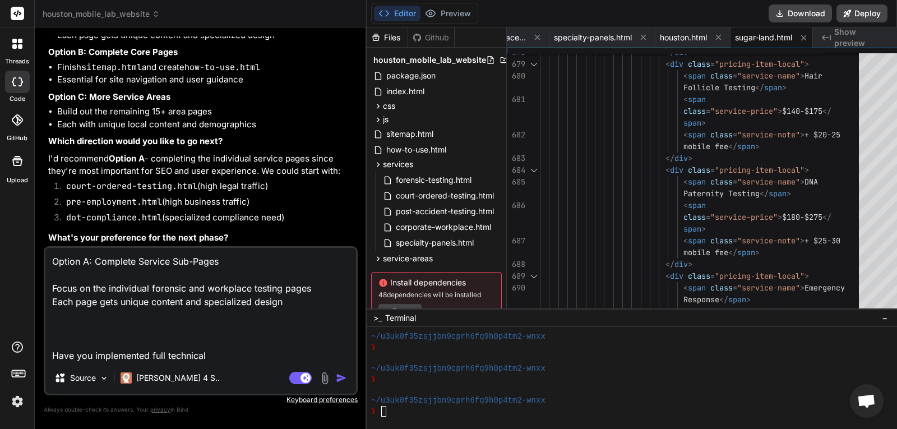
type textarea "Option A: Complete Service Sub-Pages Focus on the individual forensic and workp…"
type textarea "x"
type textarea "Option A: Complete Service Sub-Pages Focus on the individual forensic and workp…"
type textarea "x"
type textarea "Option A: Complete Service Sub-Pages Focus on the individual forensic and workp…"
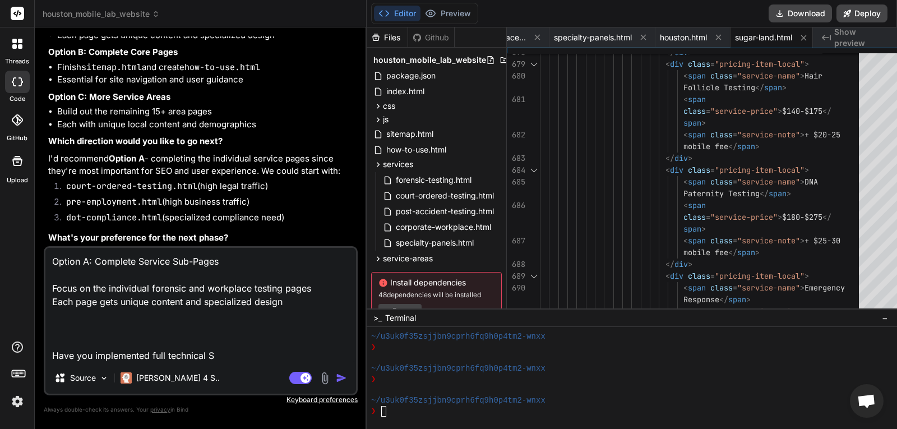
type textarea "x"
type textarea "Option A: Complete Service Sub-Pages Focus on the individual forensic and workp…"
type textarea "x"
type textarea "Option A: Complete Service Sub-Pages Focus on the individual forensic and workp…"
type textarea "x"
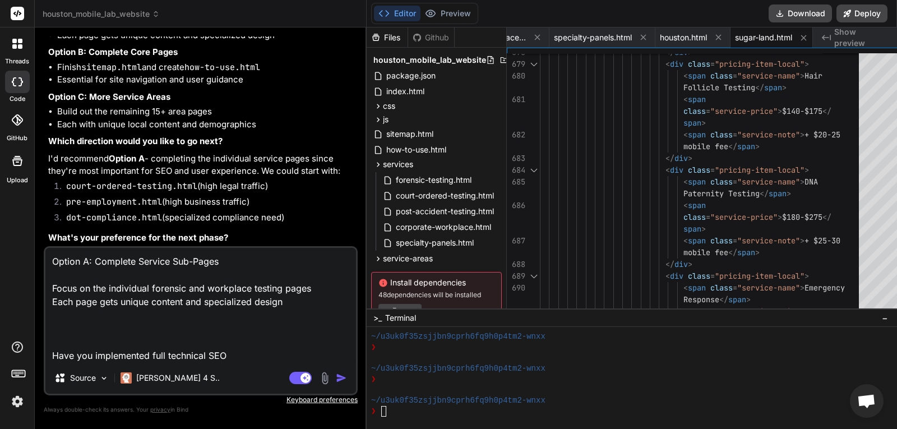
type textarea "Option A: Complete Service Sub-Pages Focus on the individual forensic and workp…"
type textarea "x"
type textarea "Option A: Complete Service Sub-Pages Focus on the individual forensic and workp…"
type textarea "x"
type textarea "Option A: Complete Service Sub-Pages Focus on the individual forensic and workp…"
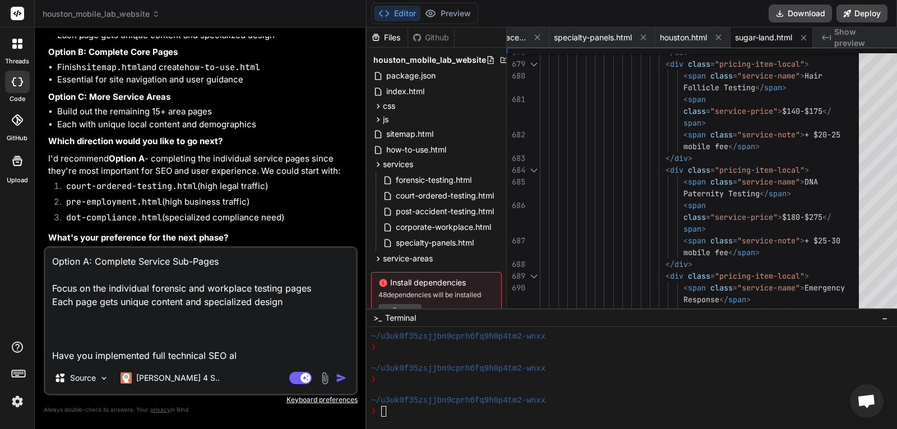
type textarea "x"
type textarea "Option A: Complete Service Sub-Pages Focus on the individual forensic and workp…"
type textarea "x"
type textarea "Option A: Complete Service Sub-Pages Focus on the individual forensic and workp…"
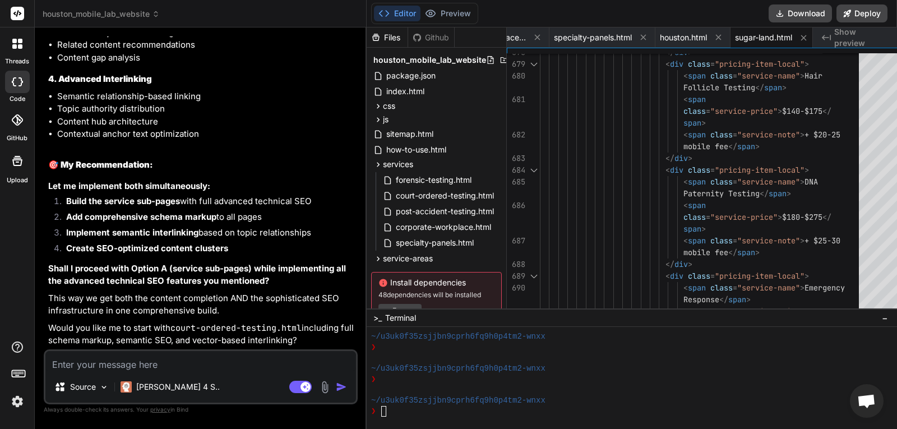
scroll to position [7547, 0]
click at [156, 272] on strong "Shall I proceed with Option A (service sub-pages) while implementing all the ad…" at bounding box center [198, 275] width 300 height 24
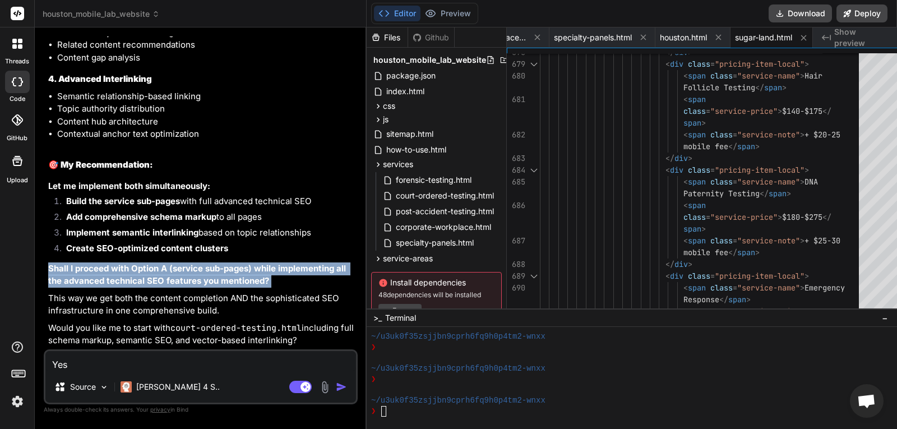
click at [156, 272] on strong "Shall I proceed with Option A (service sub-pages) while implementing all the ad…" at bounding box center [198, 275] width 300 height 24
copy div "Shall I proceed with Option A (service sub-pages) while implementing all the ad…"
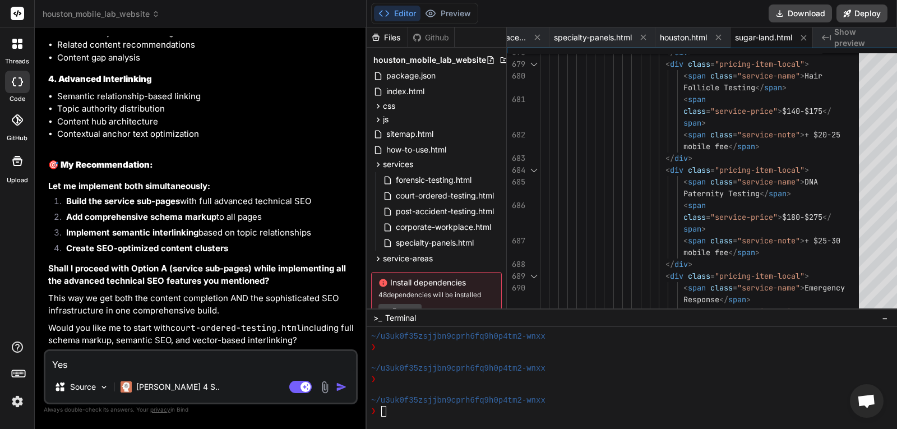
drag, startPoint x: 69, startPoint y: 366, endPoint x: 0, endPoint y: 366, distance: 69.0
click at [0, 366] on div "threads code GitHub Upload houston_mobile_lab_website Created with Pixso. Bind …" at bounding box center [448, 214] width 897 height 429
paste textarea "Shall I proceed with Option A (service sub-pages) while implementing all the ad…"
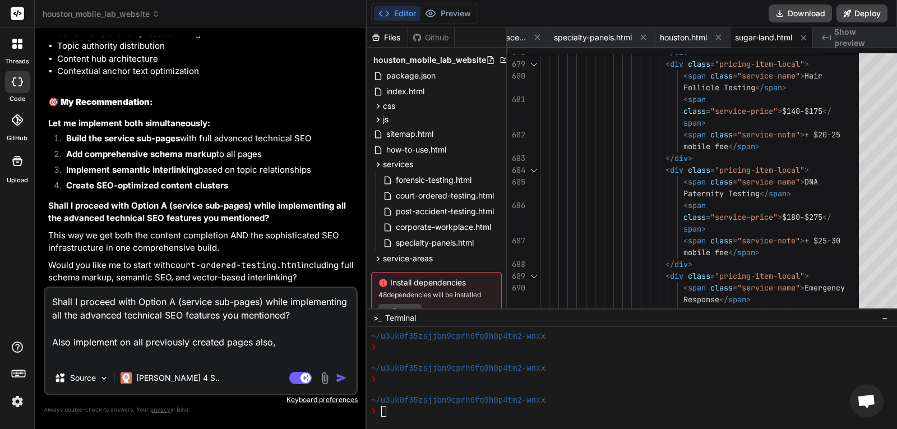
click at [119, 352] on textarea "Shall I proceed with Option A (service sub-pages) while implementing all the ad…" at bounding box center [200, 325] width 311 height 74
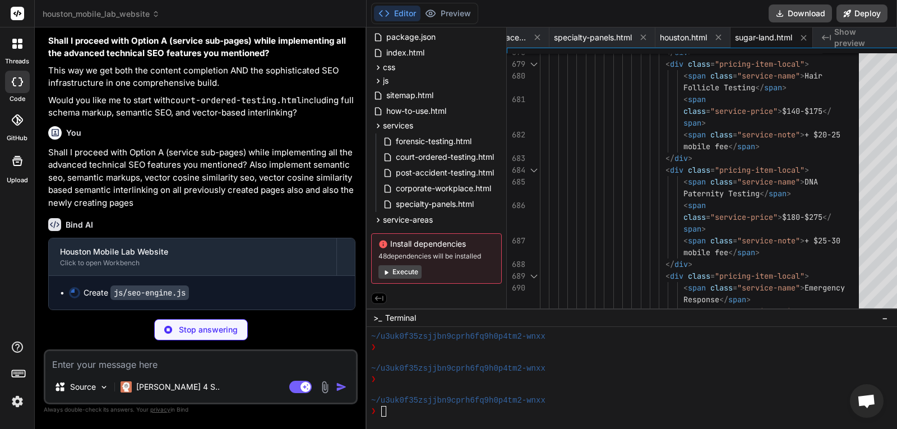
scroll to position [7774, 0]
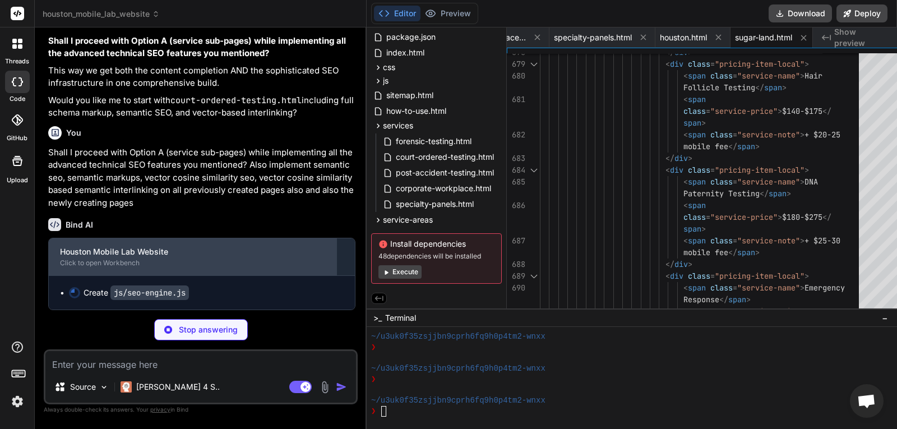
click at [146, 254] on div "Houston Mobile Lab Website" at bounding box center [192, 251] width 265 height 11
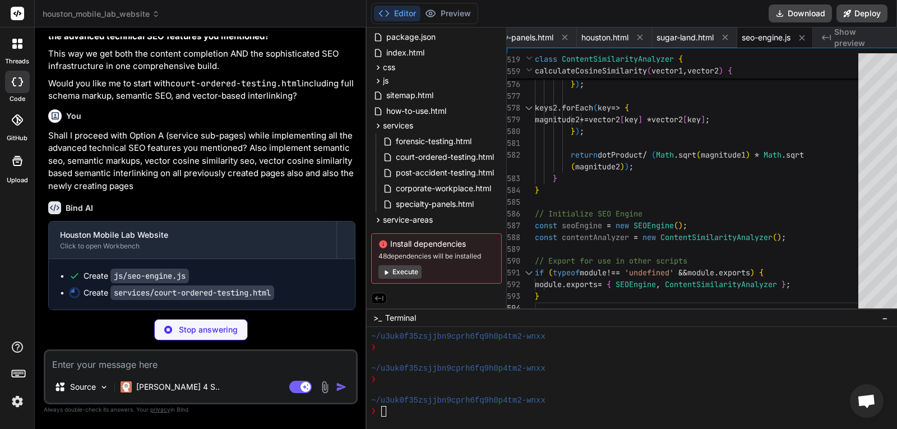
scroll to position [7791, 0]
click at [422, 141] on span "forensic-testing.html" at bounding box center [434, 141] width 78 height 13
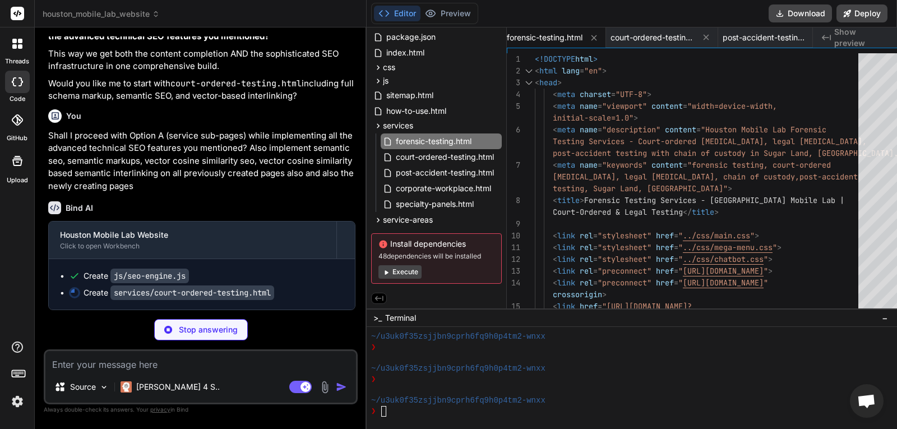
click at [896, 53] on div at bounding box center [906, 58] width 7 height 11
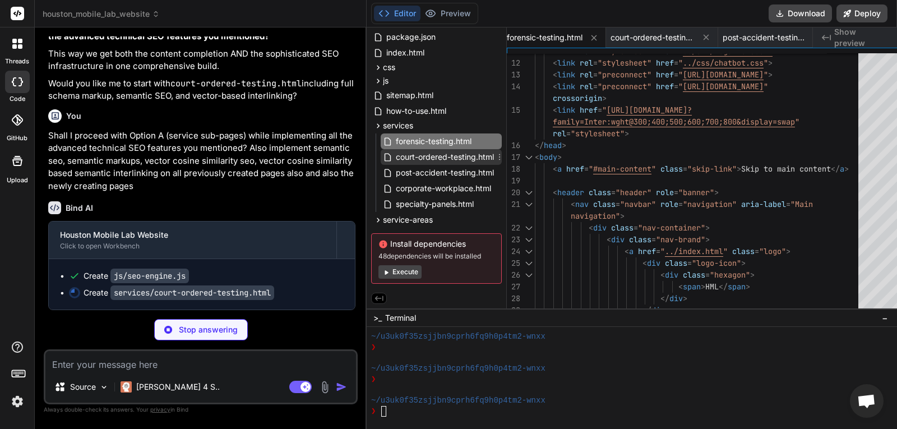
click at [469, 156] on span "court-ordered-testing.html" at bounding box center [445, 156] width 100 height 13
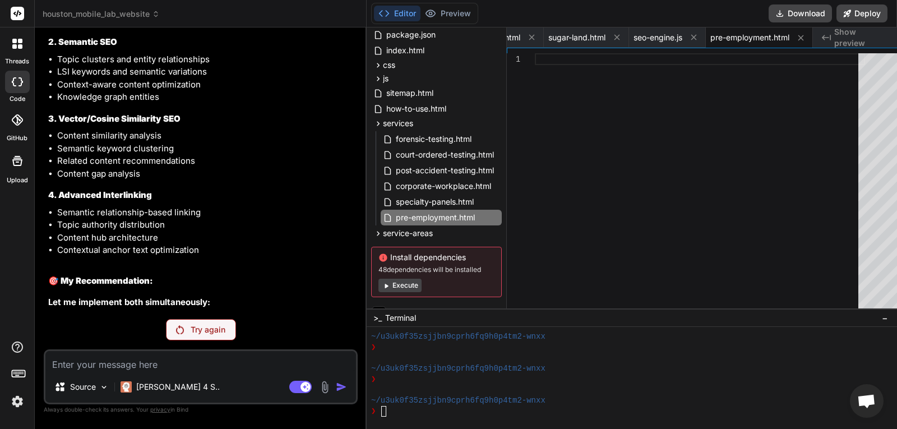
scroll to position [7095, 0]
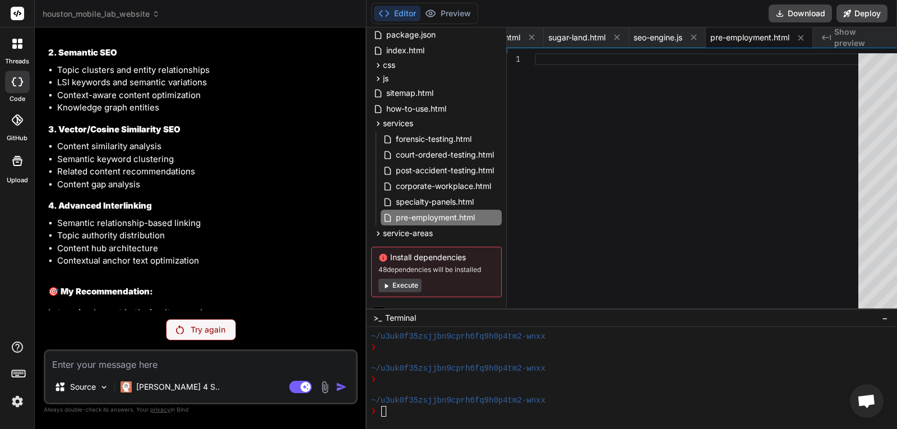
click at [202, 332] on p "Try again" at bounding box center [208, 329] width 35 height 11
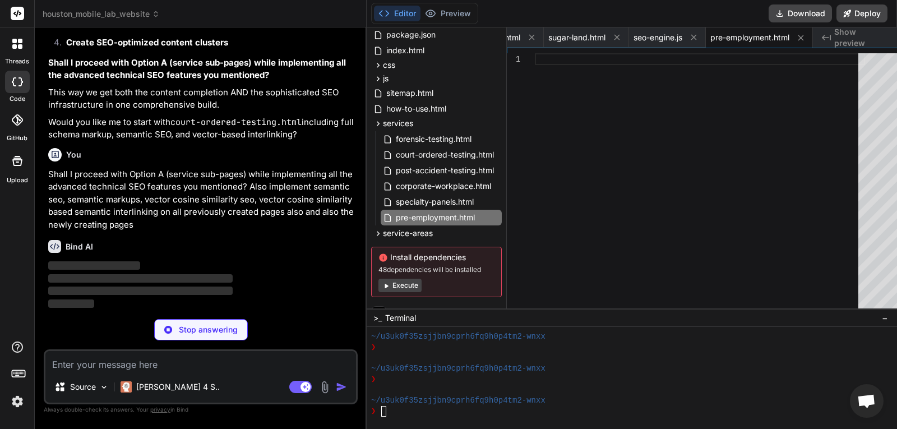
scroll to position [7753, 0]
click at [182, 366] on textarea at bounding box center [200, 361] width 311 height 20
click at [97, 172] on p "Shall I proceed with Option A (service sub-pages) while implementing all the ad…" at bounding box center [201, 199] width 307 height 63
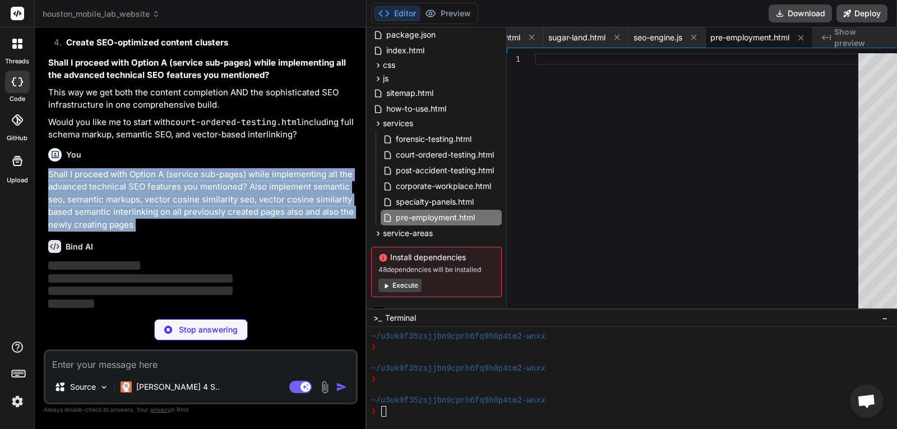
drag, startPoint x: 97, startPoint y: 172, endPoint x: 102, endPoint y: 197, distance: 25.7
click at [102, 197] on p "Shall I proceed with Option A (service sub-pages) while implementing all the ad…" at bounding box center [201, 199] width 307 height 63
copy div "Shall I proceed with Option A (service sub-pages) while implementing all the ad…"
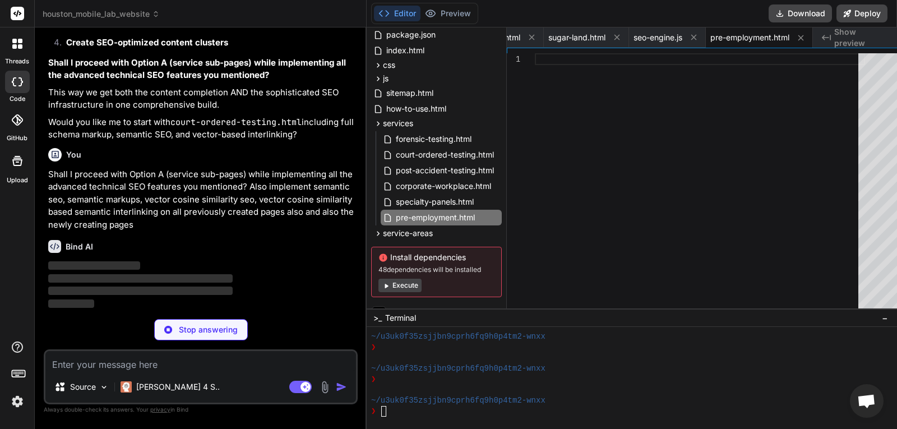
click at [133, 366] on textarea at bounding box center [200, 361] width 311 height 20
paste textarea "Shall I proceed with Option A (service sub-pages) while implementing all the ad…"
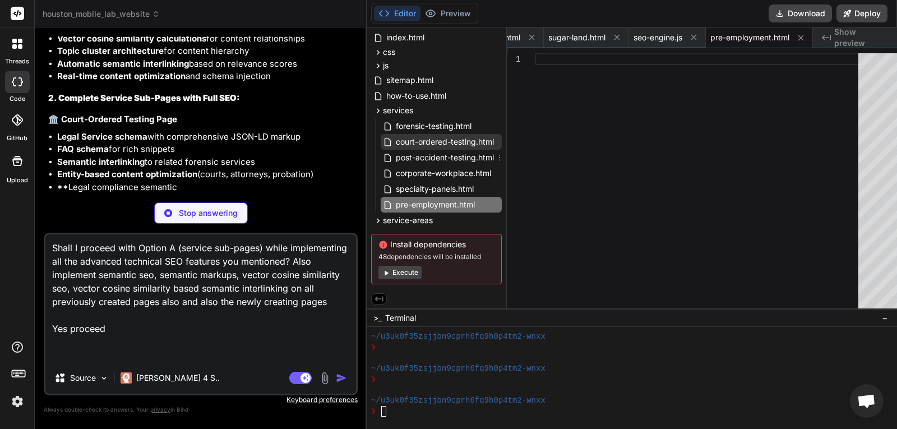
scroll to position [57, 0]
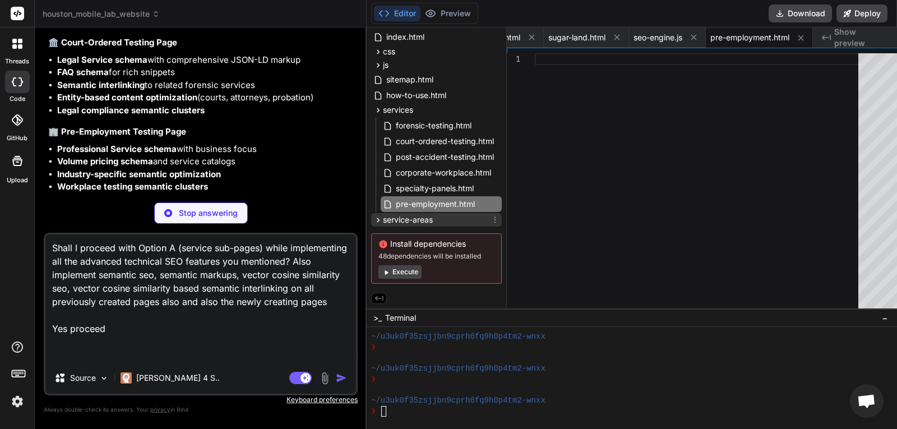
click at [373, 216] on icon at bounding box center [378, 220] width 10 height 10
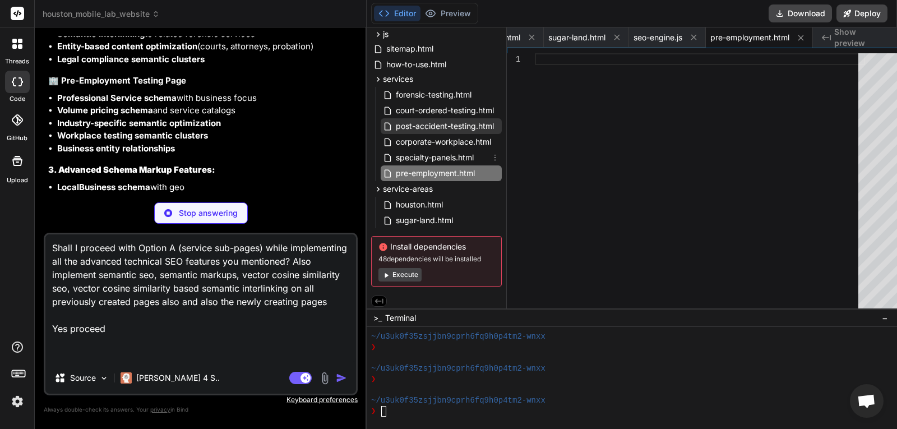
scroll to position [90, 0]
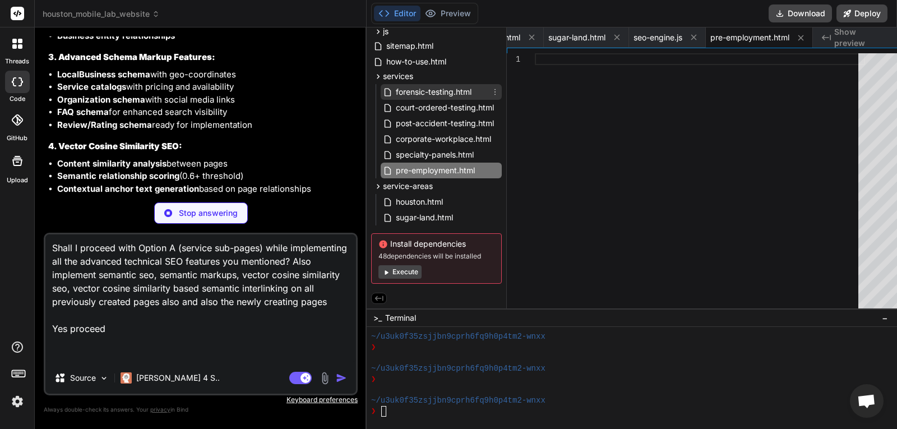
click at [440, 95] on span "forensic-testing.html" at bounding box center [434, 91] width 78 height 13
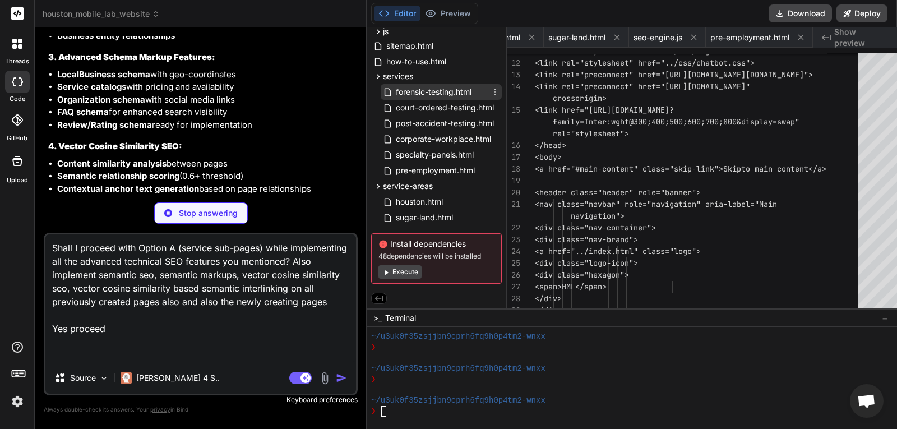
scroll to position [0, 752]
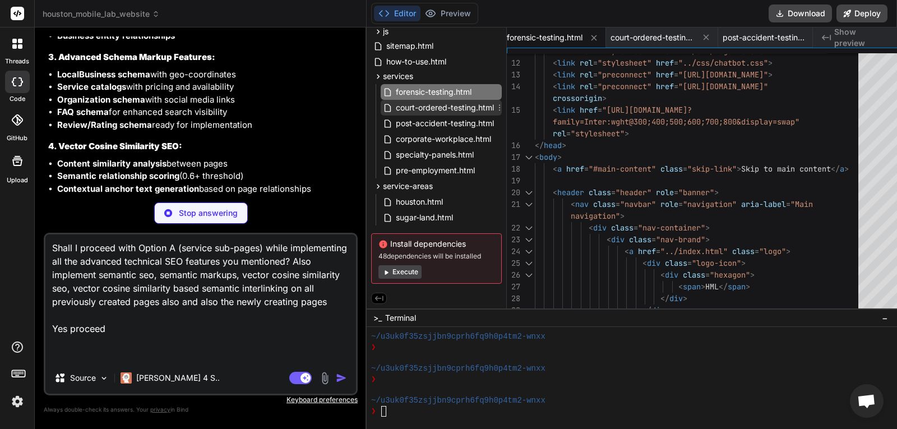
click at [434, 111] on span "court-ordered-testing.html" at bounding box center [445, 107] width 100 height 13
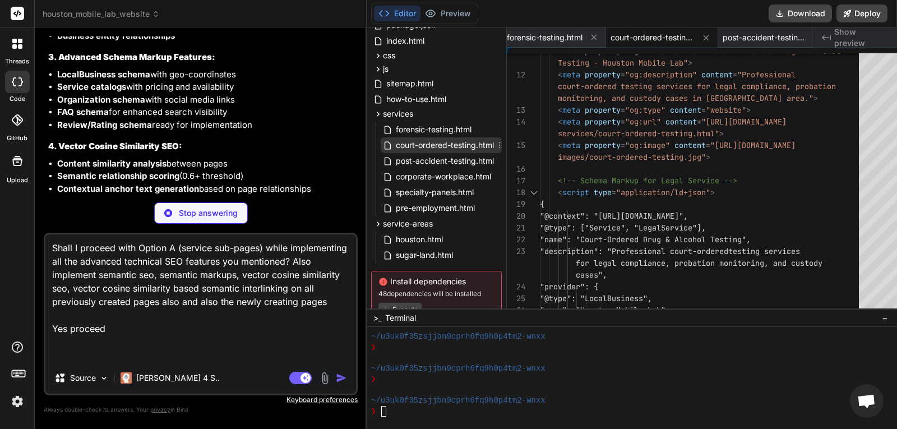
scroll to position [34, 0]
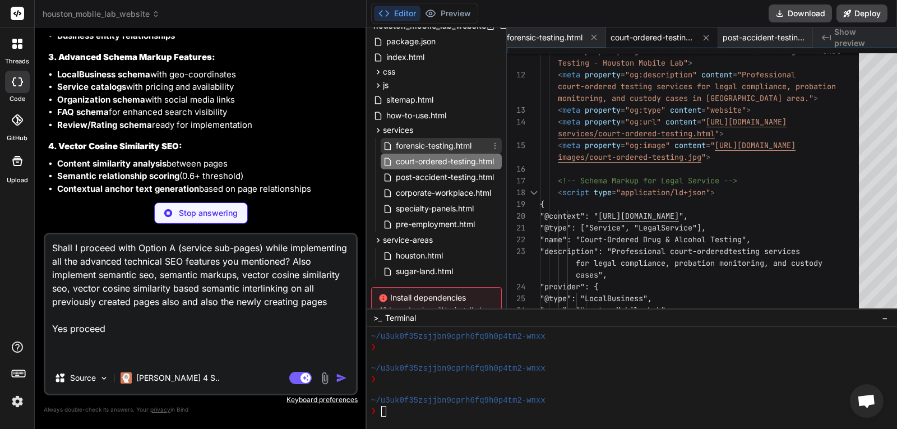
click at [431, 143] on span "forensic-testing.html" at bounding box center [434, 145] width 78 height 13
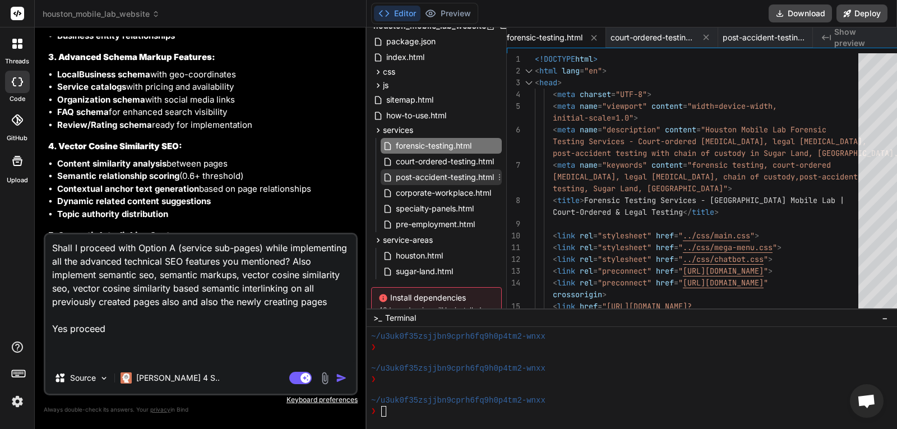
click at [424, 182] on span "post-accident-testing.html" at bounding box center [445, 176] width 100 height 13
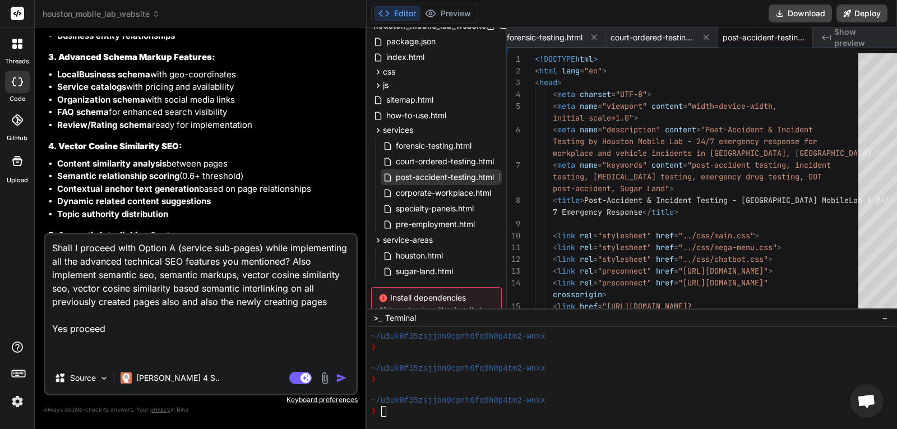
scroll to position [0, 764]
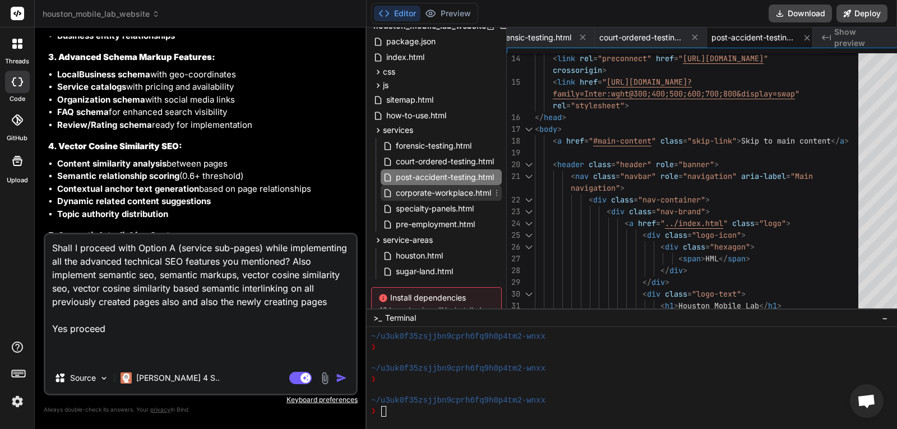
click at [441, 193] on span "corporate-workplace.html" at bounding box center [444, 192] width 98 height 13
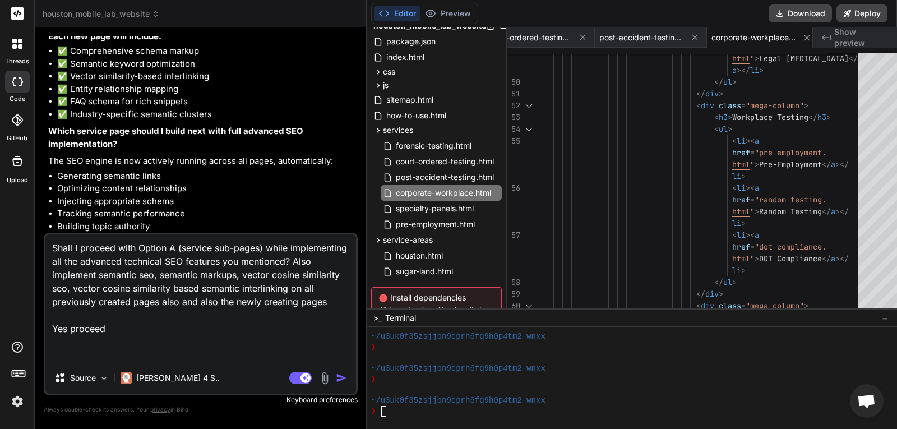
scroll to position [8782, 0]
click at [336, 377] on img "button" at bounding box center [341, 377] width 11 height 11
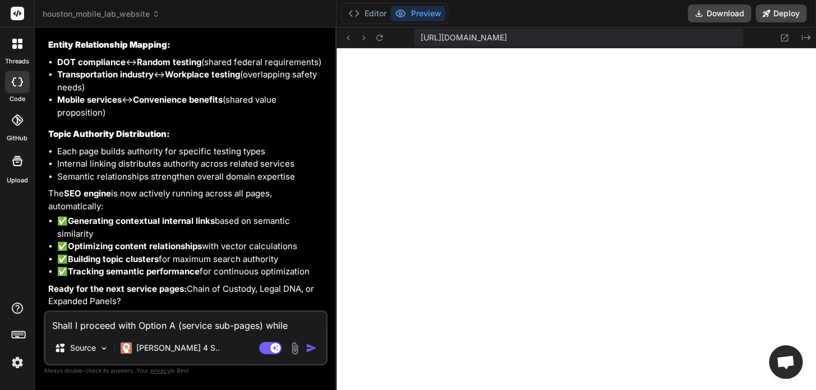
scroll to position [1231, 0]
click at [112, 329] on textarea "Shall I proceed with Option A (service sub-pages) while implementing all the ad…" at bounding box center [185, 322] width 280 height 20
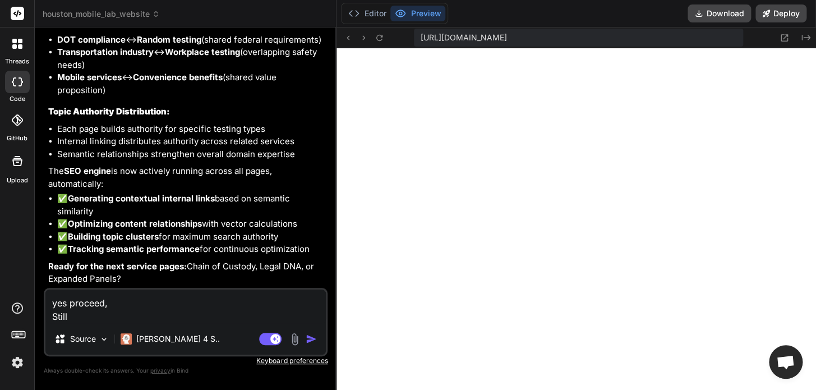
scroll to position [1390, 0]
click at [152, 317] on textarea "yes proceed, Still" at bounding box center [185, 306] width 280 height 34
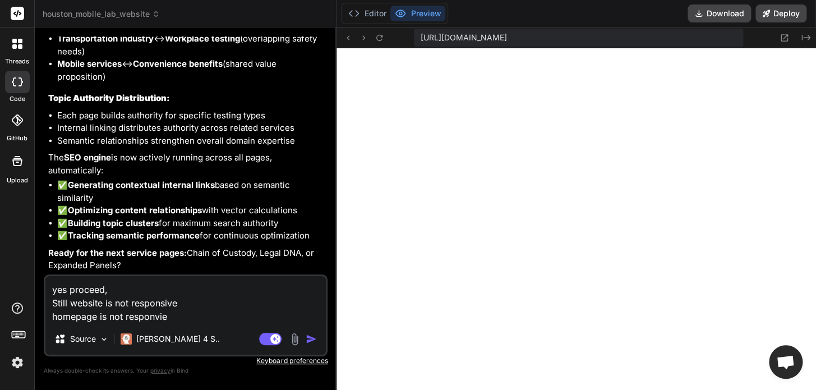
click at [179, 314] on textarea "yes proceed, Still website is not responsive homepage is not responvie" at bounding box center [185, 299] width 280 height 47
paste textarea
click at [202, 313] on textarea "yes proceed, Still website is not responsive homepage is not responvie" at bounding box center [185, 299] width 280 height 47
click at [64, 338] on icon at bounding box center [59, 338] width 11 height 11
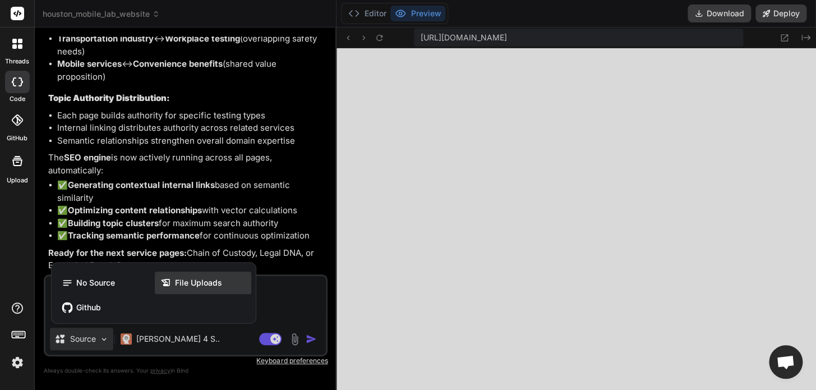
click at [207, 283] on span "File Uploads" at bounding box center [198, 282] width 47 height 11
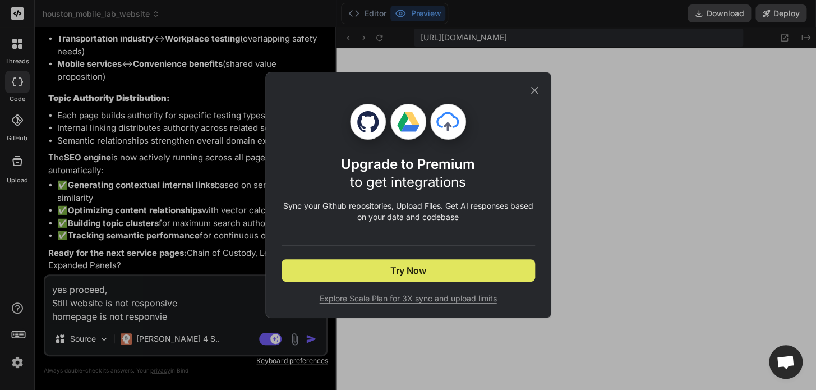
click at [387, 263] on button "Try Now" at bounding box center [407, 270] width 253 height 22
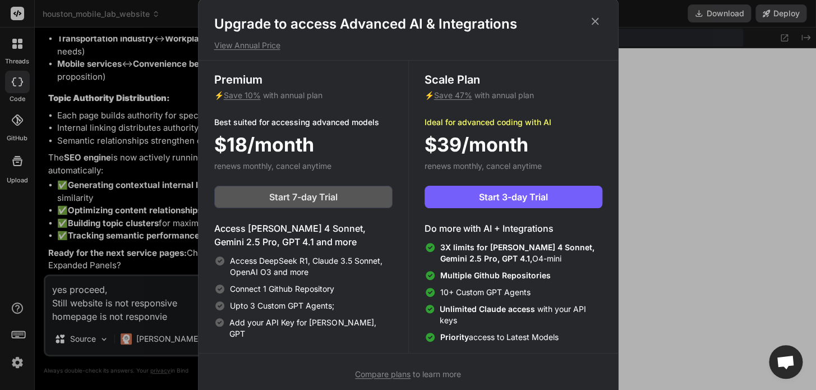
click at [313, 196] on span "Start 7-day Trial" at bounding box center [303, 196] width 68 height 13
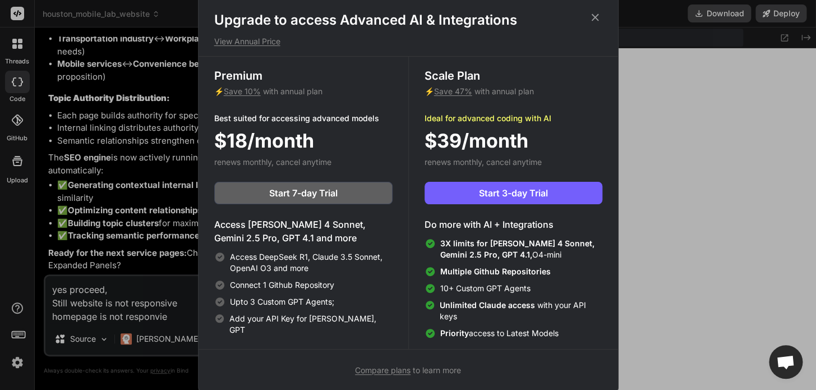
scroll to position [4, 0]
